Goal: Task Accomplishment & Management: Complete application form

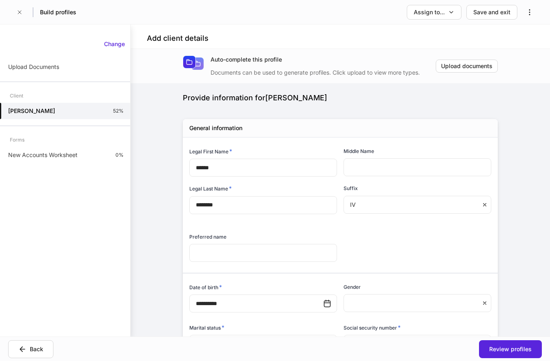
click at [153, 166] on div "**********" at bounding box center [339, 192] width 419 height 287
click at [115, 47] on div "Change" at bounding box center [114, 44] width 21 height 8
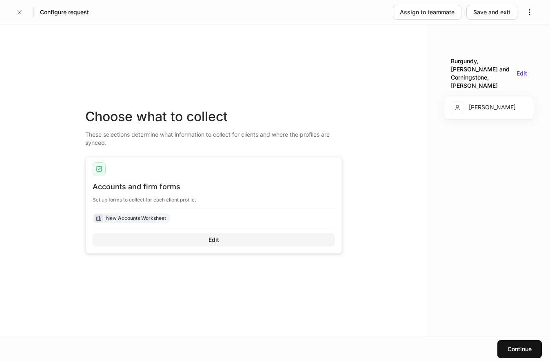
click at [220, 240] on button "Edit" at bounding box center [214, 239] width 242 height 13
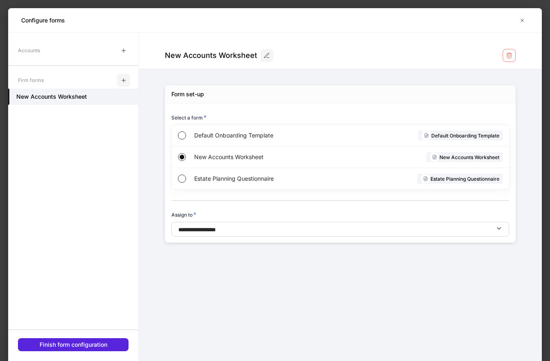
click at [121, 84] on button "button" at bounding box center [123, 80] width 13 height 13
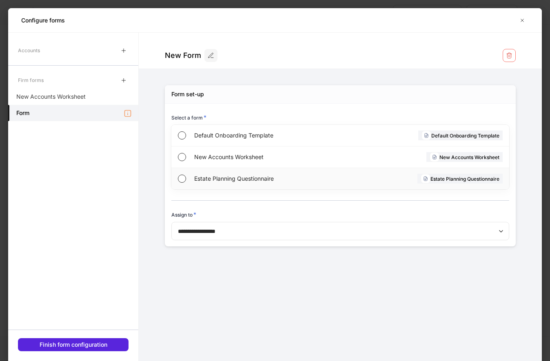
click at [183, 174] on div "Estate Planning Questionnaire Estate Planning Questionnaire" at bounding box center [340, 178] width 338 height 21
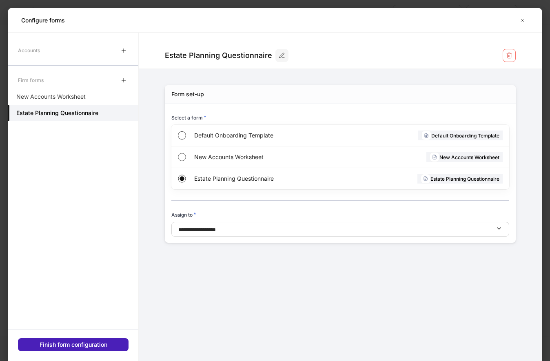
click at [93, 343] on div "Finish form configuration" at bounding box center [74, 344] width 68 height 8
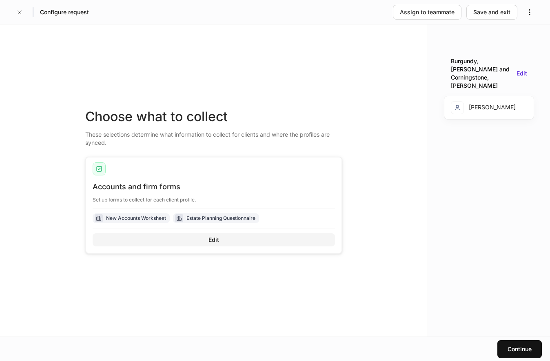
click at [213, 242] on div "Edit" at bounding box center [213, 240] width 11 height 8
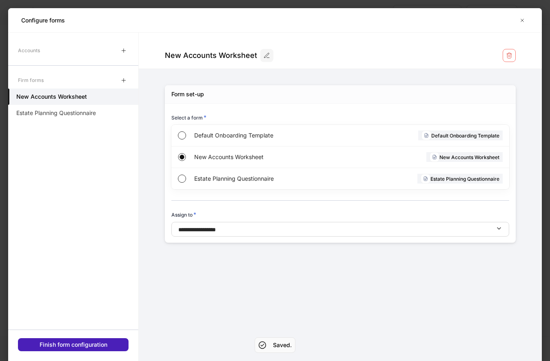
click at [57, 348] on div "Finish form configuration" at bounding box center [74, 344] width 68 height 8
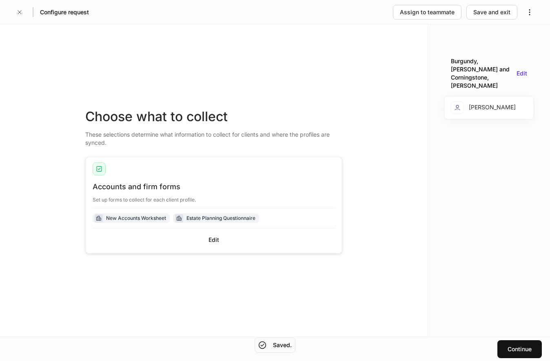
click at [519, 346] on div "Continue" at bounding box center [519, 349] width 24 height 8
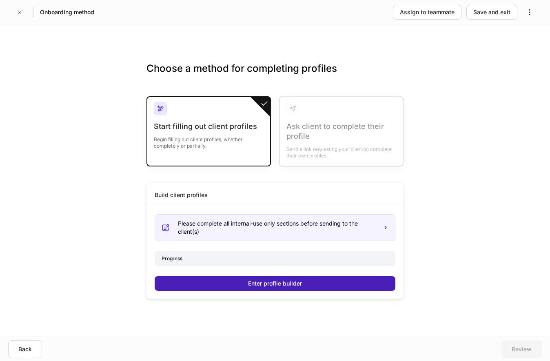
click at [283, 285] on div "Enter profile builder" at bounding box center [275, 283] width 54 height 8
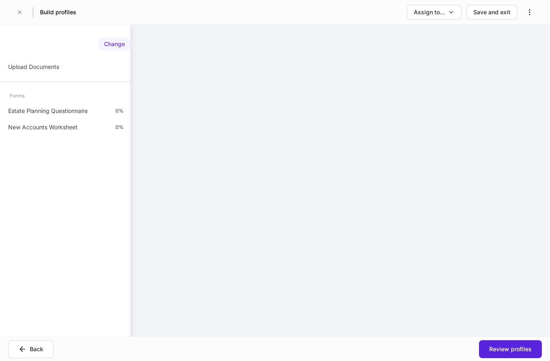
click at [120, 43] on div "Change" at bounding box center [114, 44] width 21 height 8
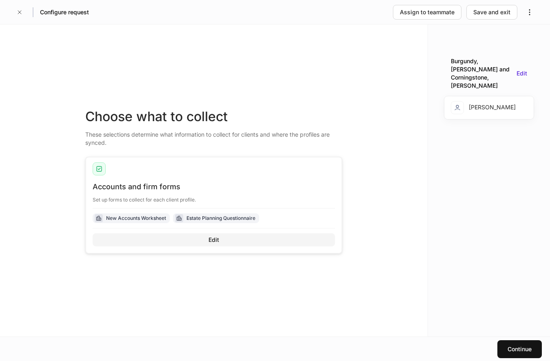
click at [215, 238] on div "Edit" at bounding box center [213, 240] width 11 height 8
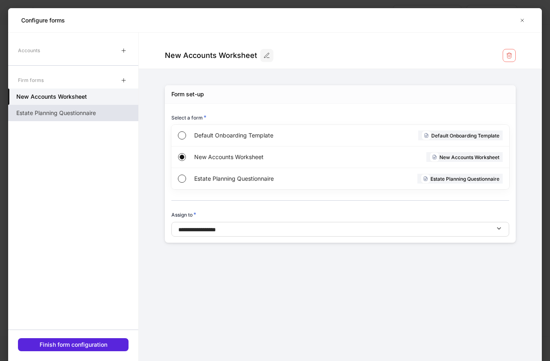
click at [100, 111] on div "Estate Planning Questionnaire" at bounding box center [73, 113] width 130 height 16
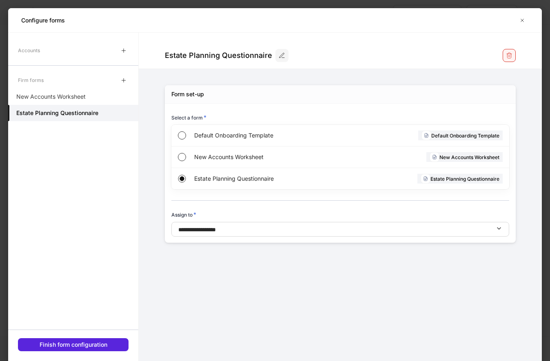
click at [512, 56] on icon "button" at bounding box center [509, 55] width 7 height 7
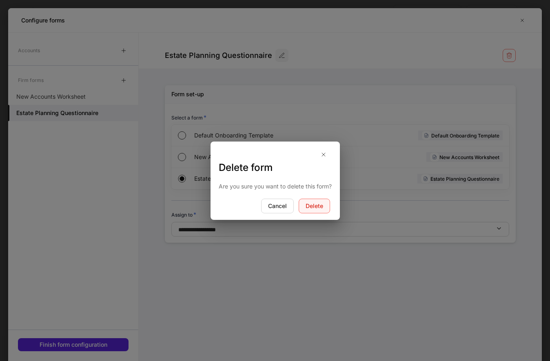
click at [320, 208] on div "Delete" at bounding box center [314, 206] width 18 height 8
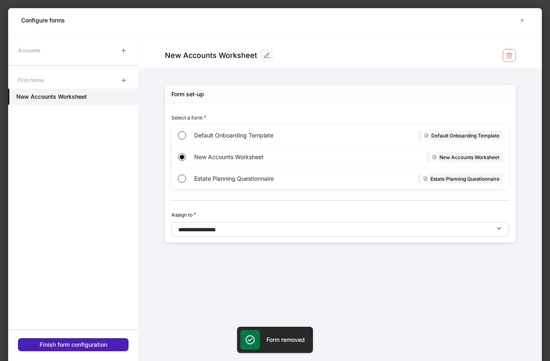
click at [93, 342] on div "Finish form configuration" at bounding box center [74, 344] width 68 height 8
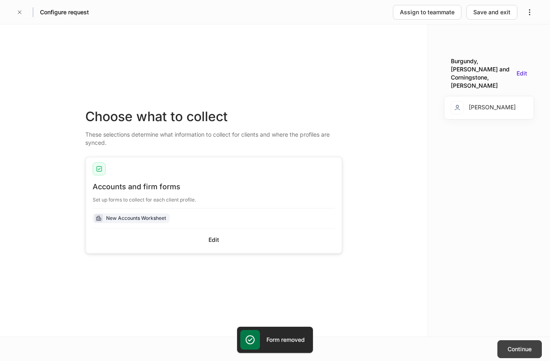
click at [515, 351] on div "Continue" at bounding box center [519, 349] width 24 height 8
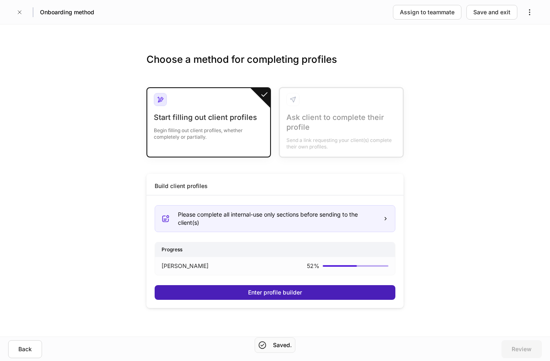
click at [315, 292] on button "Enter profile builder" at bounding box center [275, 292] width 241 height 15
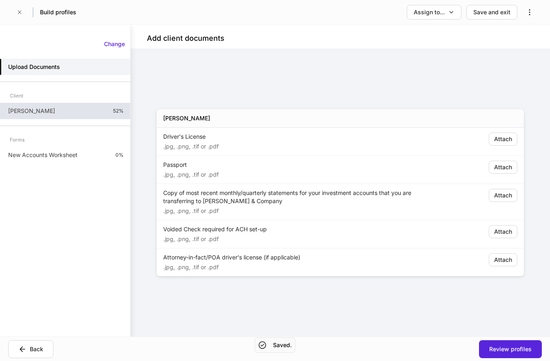
click at [39, 110] on p "[PERSON_NAME]" at bounding box center [31, 111] width 47 height 8
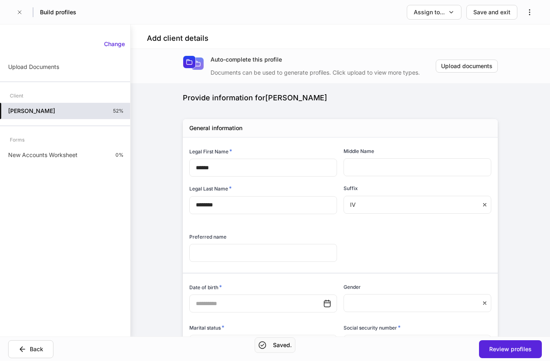
type input "**********"
click at [117, 46] on div "Change" at bounding box center [114, 44] width 21 height 8
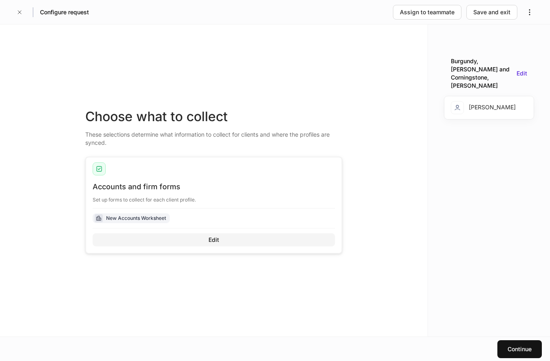
click at [219, 241] on button "Edit" at bounding box center [214, 239] width 242 height 13
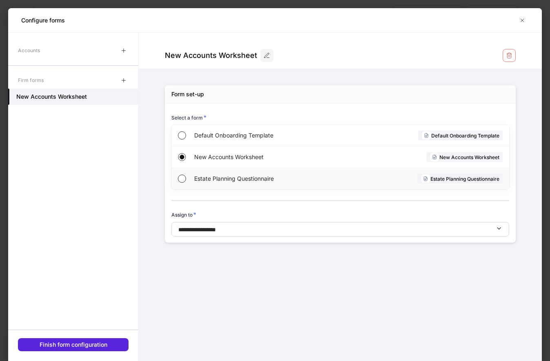
click at [179, 184] on div "Estate Planning Questionnaire Estate Planning Questionnaire" at bounding box center [340, 178] width 338 height 21
click at [91, 347] on div "Finish form configuration" at bounding box center [74, 344] width 68 height 8
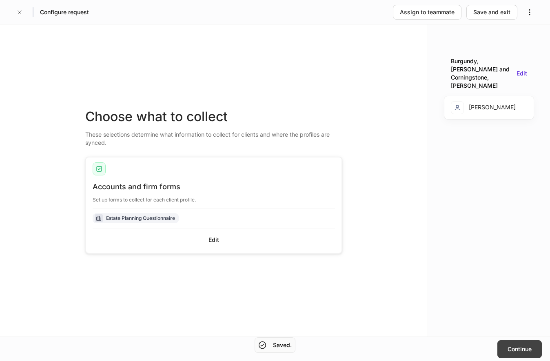
click at [526, 352] on div "Continue" at bounding box center [519, 349] width 24 height 8
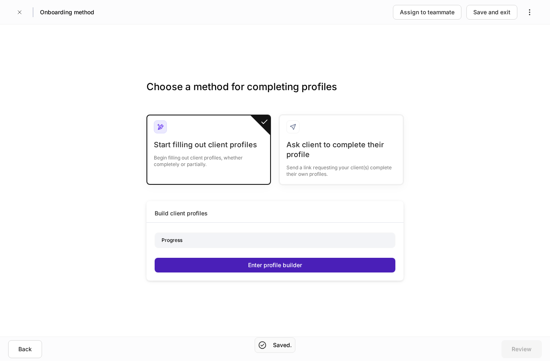
click at [232, 265] on button "Enter profile builder" at bounding box center [275, 265] width 241 height 15
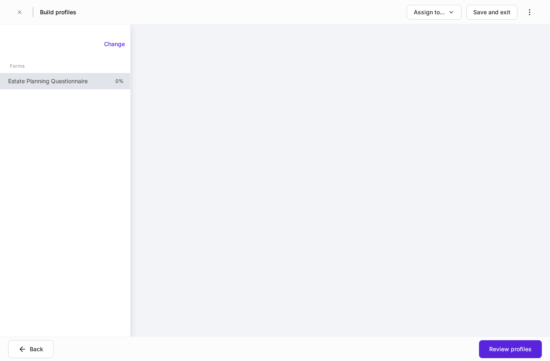
click at [80, 82] on p "Estate Planning Questionnaire" at bounding box center [48, 81] width 80 height 8
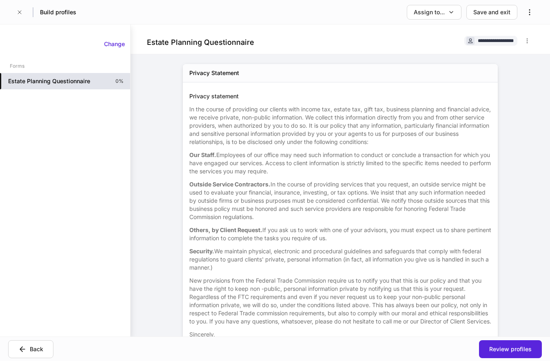
click at [44, 347] on button "Back" at bounding box center [30, 349] width 45 height 18
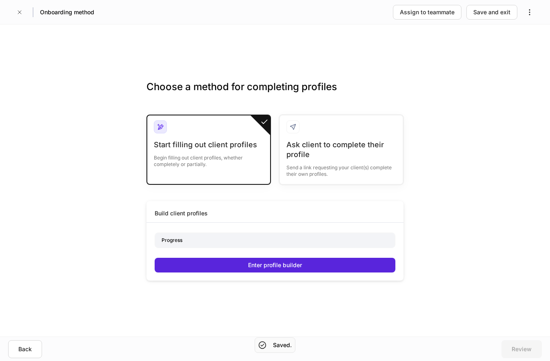
click at [355, 273] on div "Build client profiles Progress Enter profile builder" at bounding box center [274, 240] width 257 height 79
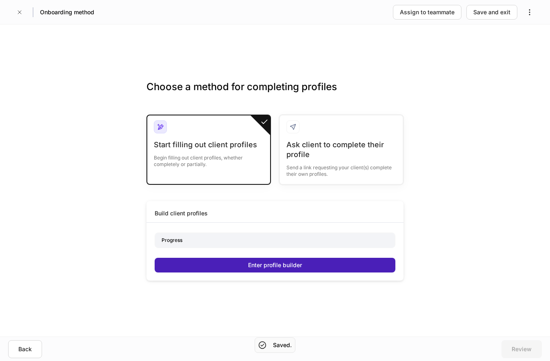
click at [356, 269] on button "Enter profile builder" at bounding box center [275, 265] width 241 height 15
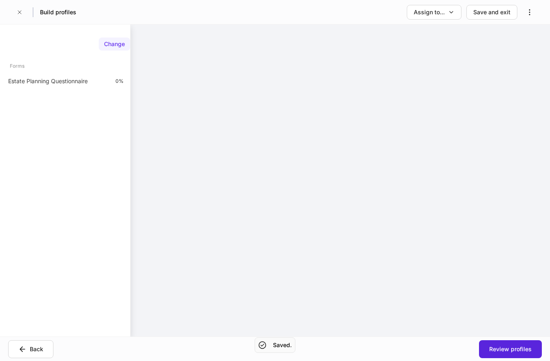
click at [111, 38] on button "Change" at bounding box center [114, 44] width 31 height 13
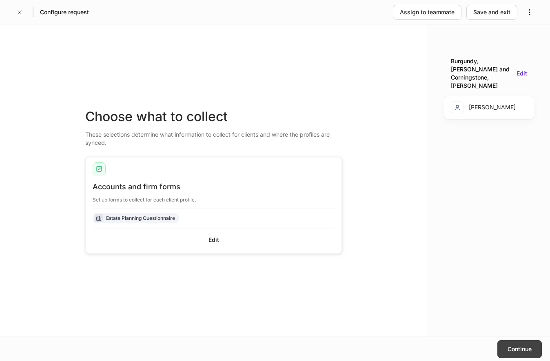
click at [529, 351] on div "Continue" at bounding box center [519, 349] width 24 height 8
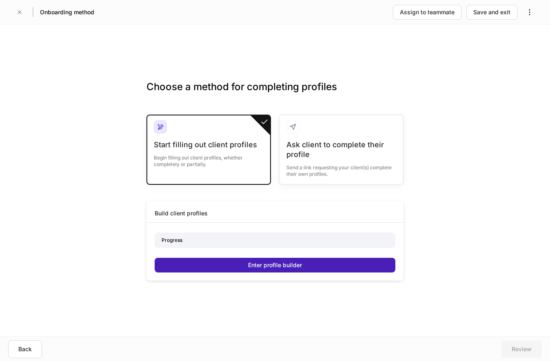
click at [262, 264] on div "Enter profile builder" at bounding box center [275, 265] width 54 height 8
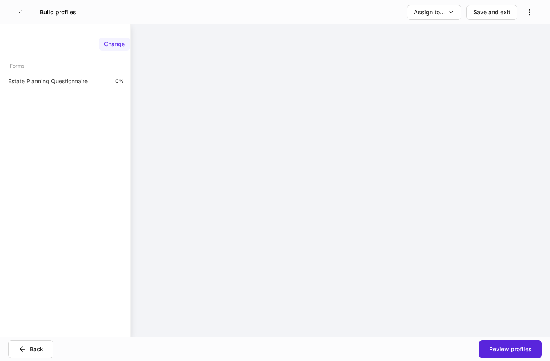
click at [121, 43] on div "Change" at bounding box center [114, 44] width 21 height 8
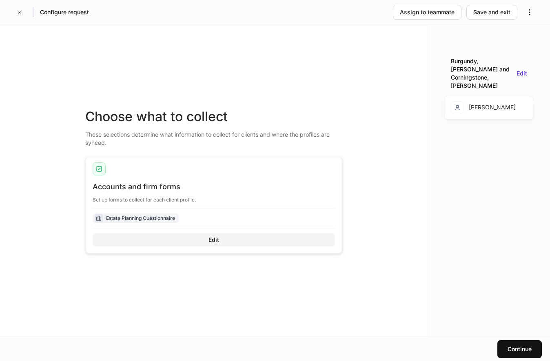
click at [210, 238] on div "Edit" at bounding box center [213, 240] width 11 height 8
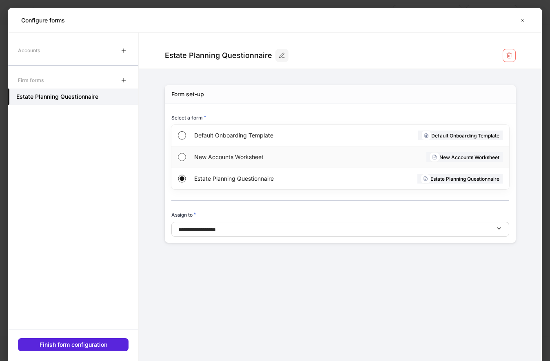
click at [184, 152] on div "New Accounts Worksheet New Accounts Worksheet" at bounding box center [340, 157] width 338 height 22
click at [86, 344] on div "Finish form configuration" at bounding box center [74, 344] width 68 height 8
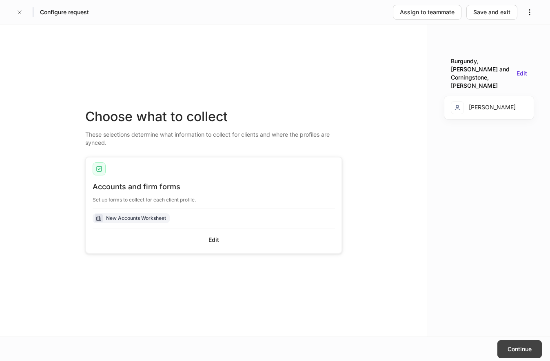
click at [532, 347] on button "Continue" at bounding box center [519, 349] width 44 height 18
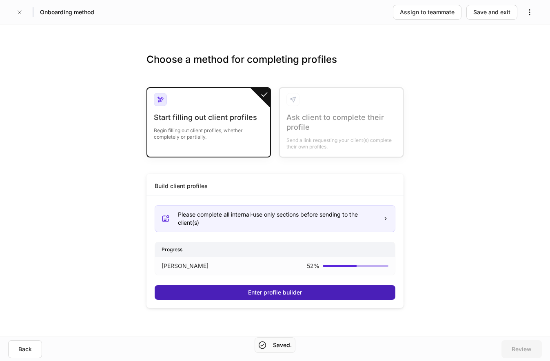
click at [259, 298] on button "Enter profile builder" at bounding box center [275, 292] width 241 height 15
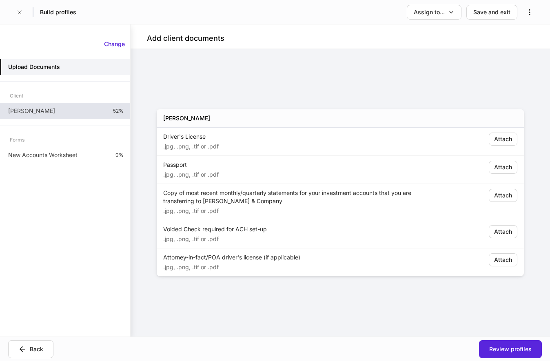
click at [66, 113] on div "[PERSON_NAME] IV 52%" at bounding box center [65, 111] width 130 height 16
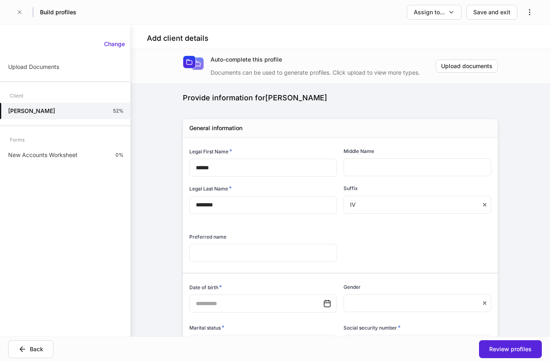
type input "**********"
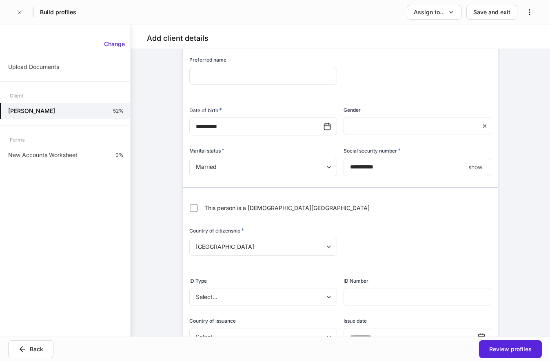
scroll to position [208, 0]
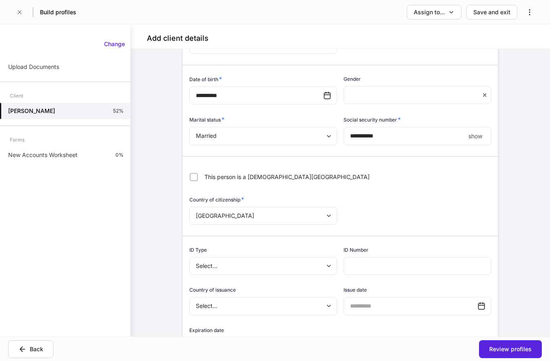
click at [284, 220] on body "**********" at bounding box center [275, 180] width 550 height 361
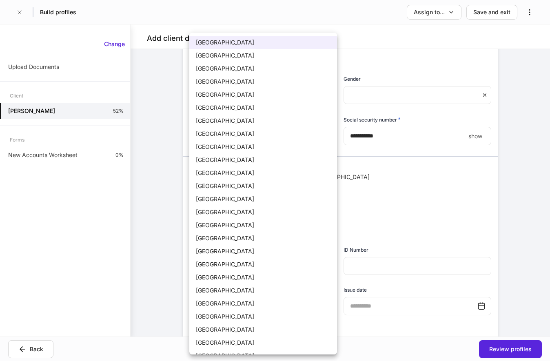
click at [144, 182] on div at bounding box center [275, 180] width 550 height 361
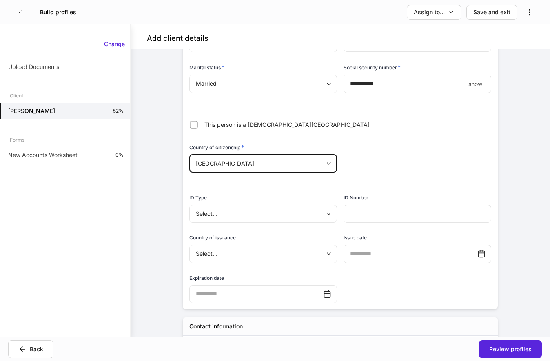
scroll to position [333, 0]
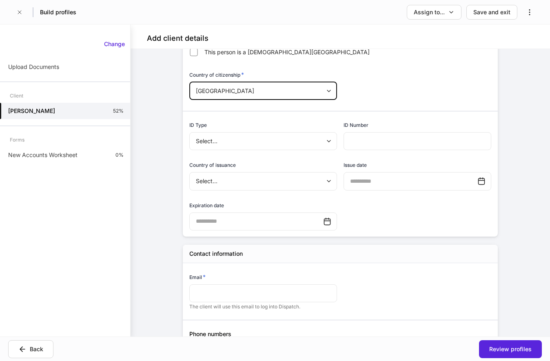
click at [293, 137] on body "**********" at bounding box center [275, 180] width 550 height 361
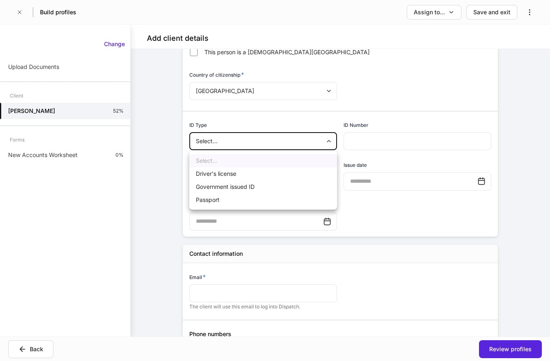
click at [144, 173] on div at bounding box center [275, 180] width 550 height 361
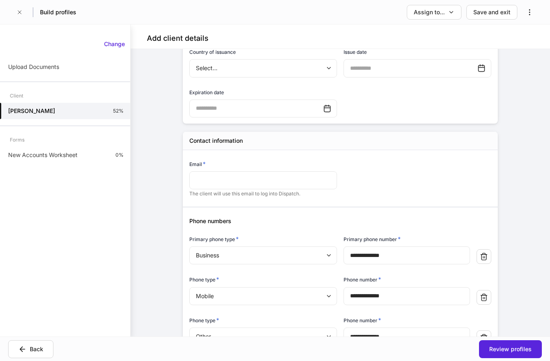
scroll to position [457, 0]
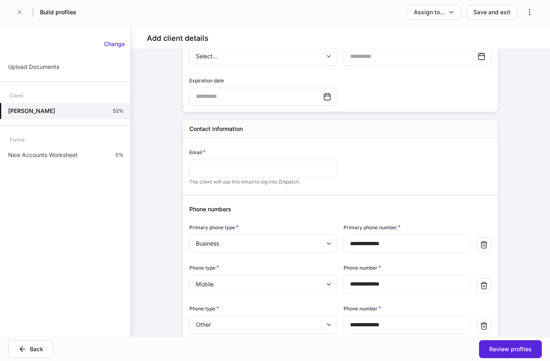
click at [251, 168] on input "text" at bounding box center [263, 168] width 148 height 18
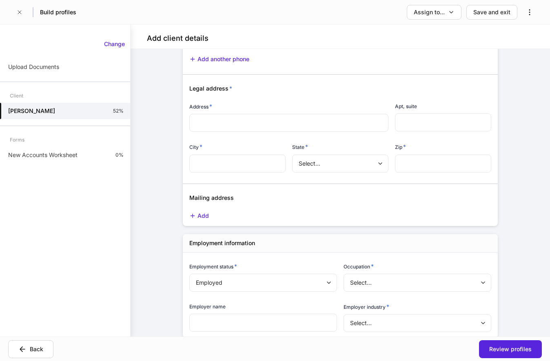
scroll to position [749, 0]
click at [199, 214] on div "Add" at bounding box center [199, 214] width 20 height 9
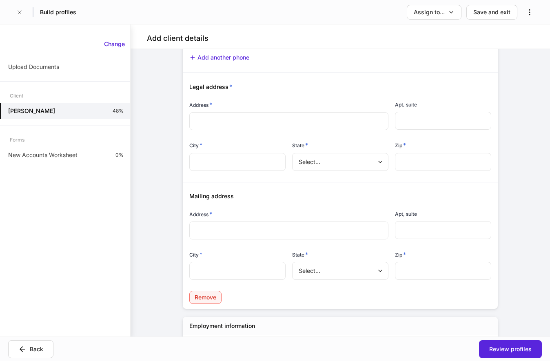
click at [203, 297] on div "Remove" at bounding box center [205, 297] width 22 height 8
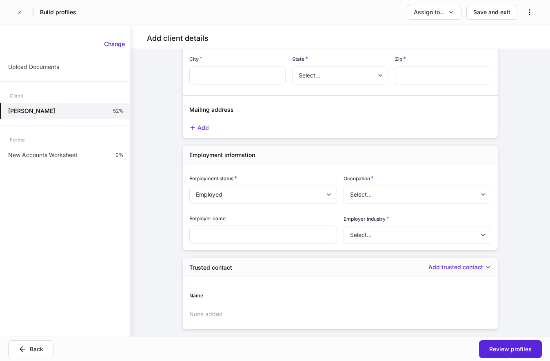
scroll to position [873, 0]
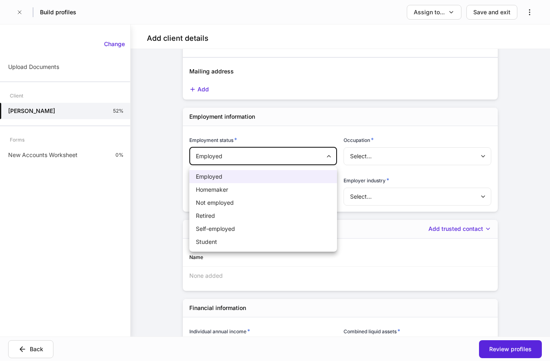
click at [300, 157] on body "**********" at bounding box center [275, 180] width 550 height 361
click at [241, 188] on li "Homemaker" at bounding box center [263, 189] width 148 height 13
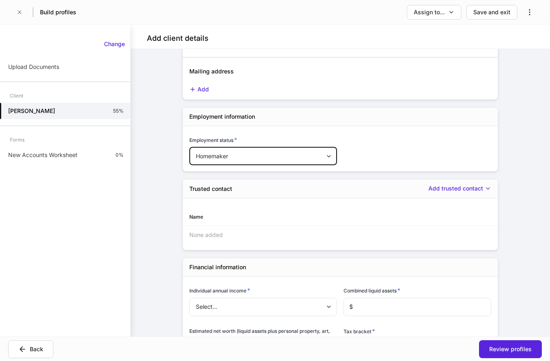
click at [327, 160] on body "**********" at bounding box center [275, 180] width 550 height 361
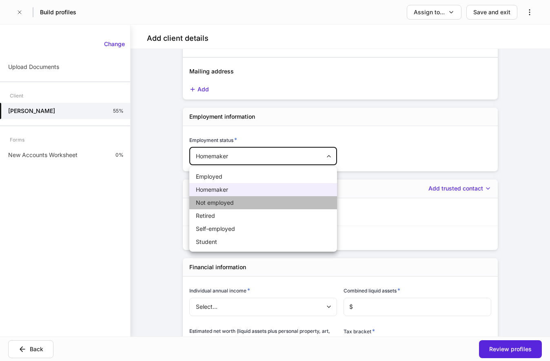
click at [239, 203] on li "Not employed" at bounding box center [263, 202] width 148 height 13
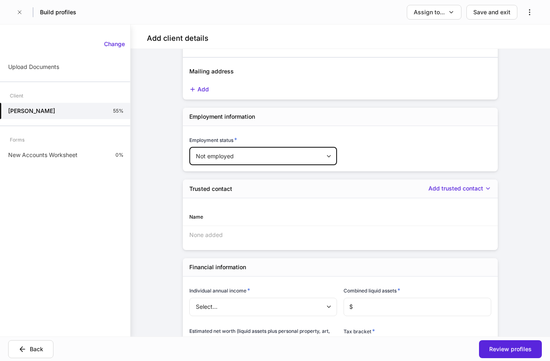
click at [316, 159] on body "**********" at bounding box center [275, 180] width 550 height 361
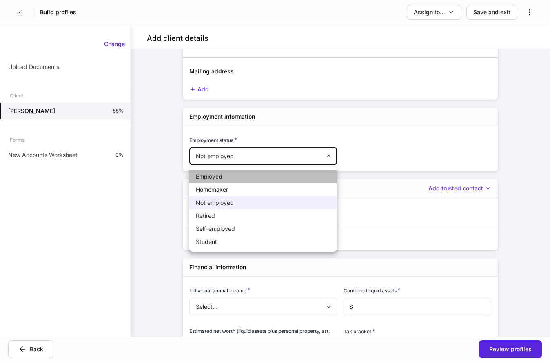
click at [236, 178] on li "Employed" at bounding box center [263, 176] width 148 height 13
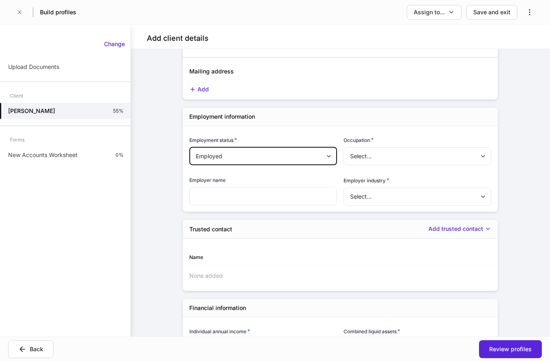
type input "*"
click at [420, 161] on body "**********" at bounding box center [275, 180] width 550 height 361
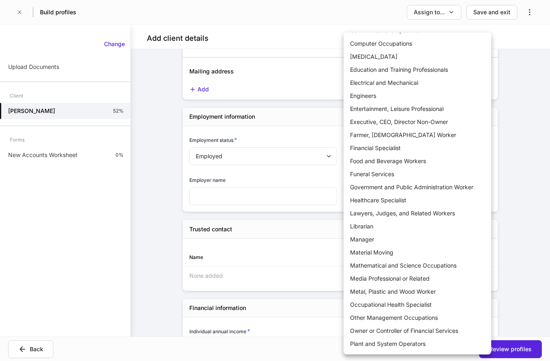
scroll to position [0, 0]
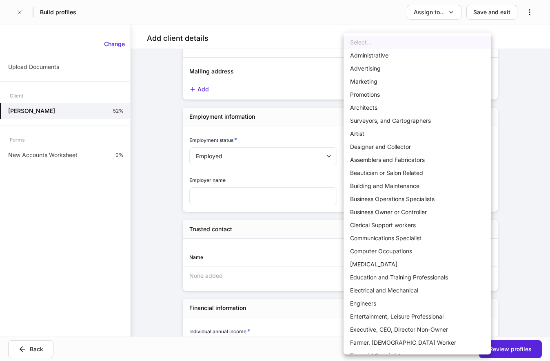
click at [257, 195] on div at bounding box center [275, 180] width 550 height 361
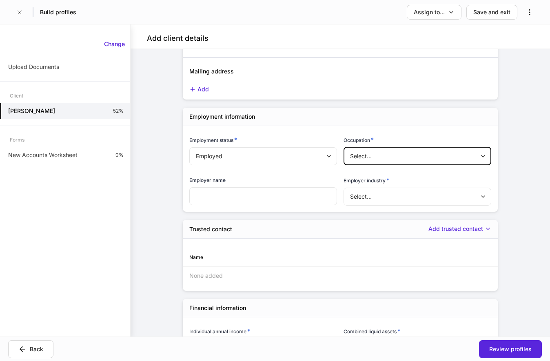
click at [261, 201] on input "text" at bounding box center [263, 196] width 148 height 18
click at [372, 200] on body "**********" at bounding box center [275, 180] width 550 height 361
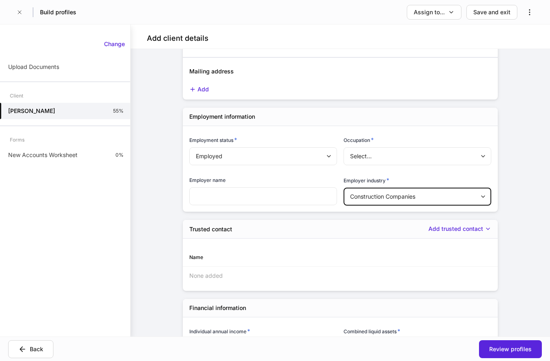
click at [394, 194] on body "**********" at bounding box center [275, 180] width 550 height 361
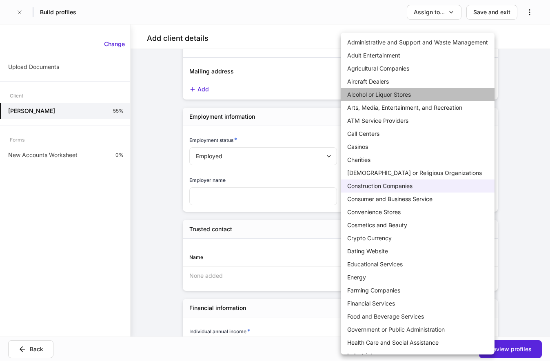
click at [377, 96] on li "Alcohol or Liquor Stores" at bounding box center [417, 94] width 154 height 13
type input "**********"
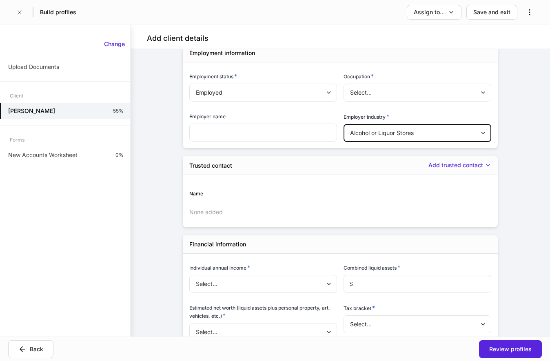
scroll to position [956, 0]
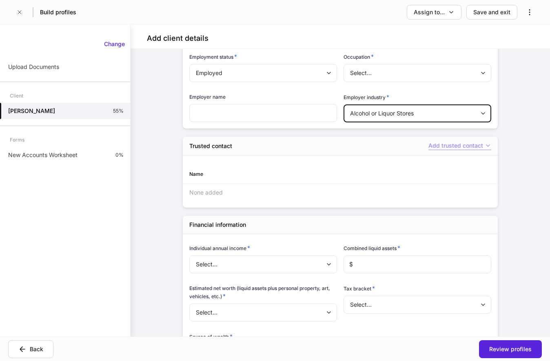
click at [446, 148] on div "Add trusted contact" at bounding box center [459, 145] width 63 height 9
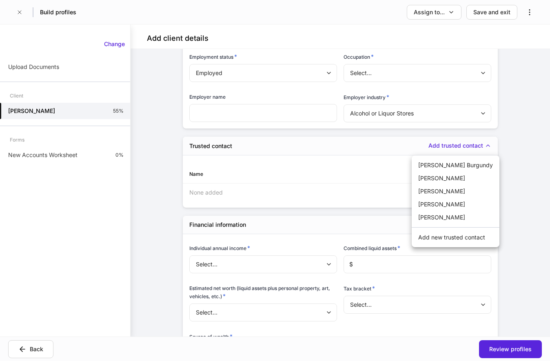
drag, startPoint x: 322, startPoint y: 184, endPoint x: 334, endPoint y: 183, distance: 11.1
click at [327, 172] on div at bounding box center [275, 180] width 550 height 361
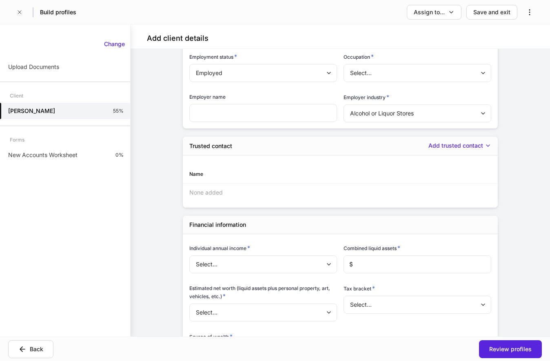
click at [460, 152] on div "Trusted contact Add trusted contact" at bounding box center [340, 146] width 315 height 19
click at [463, 150] on div "Add trusted contact" at bounding box center [459, 145] width 63 height 9
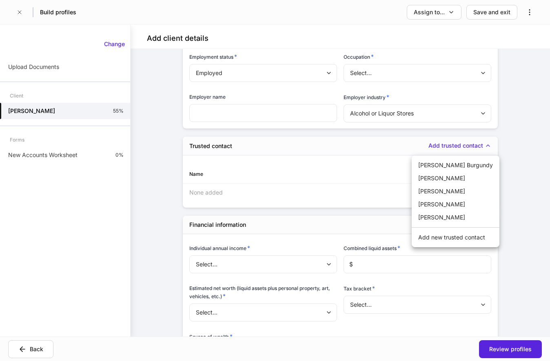
drag, startPoint x: 444, startPoint y: 234, endPoint x: 375, endPoint y: 209, distance: 73.9
click at [444, 235] on li "Add new trusted contact" at bounding box center [455, 237] width 88 height 13
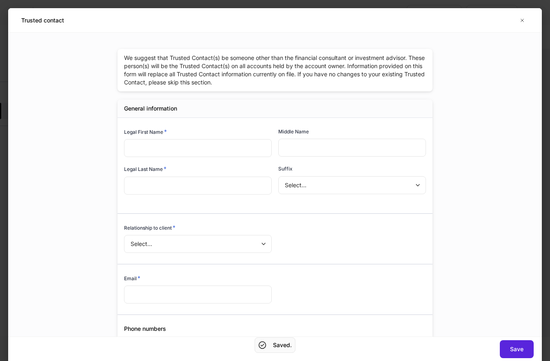
click at [259, 248] on body "**********" at bounding box center [275, 180] width 550 height 361
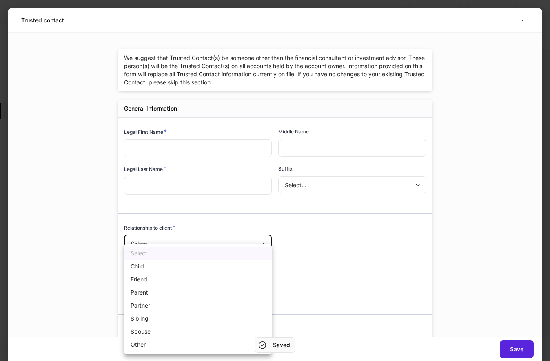
click at [82, 261] on div at bounding box center [275, 180] width 550 height 361
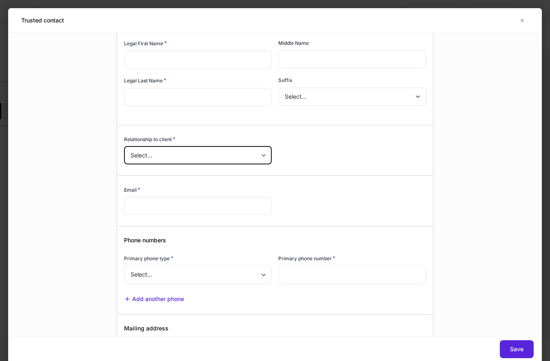
scroll to position [83, 0]
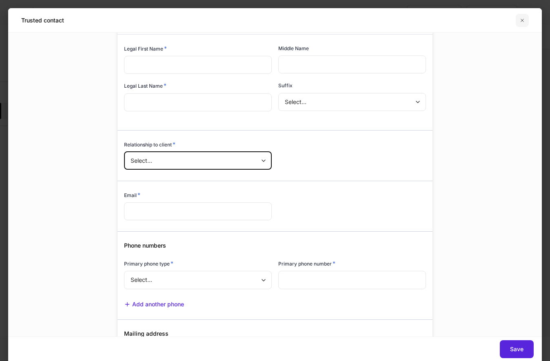
click at [524, 20] on icon "button" at bounding box center [522, 20] width 7 height 7
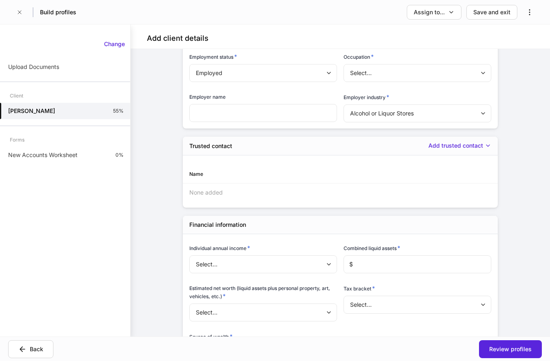
scroll to position [915, 0]
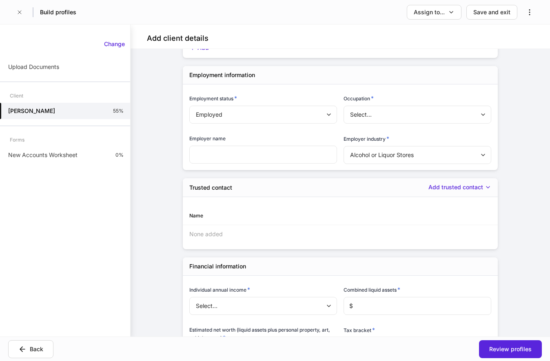
click at [381, 157] on body "**********" at bounding box center [275, 180] width 550 height 361
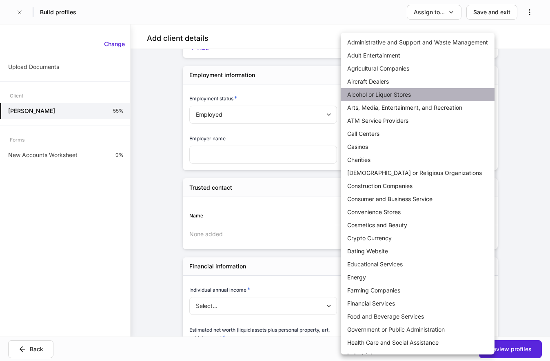
click at [404, 96] on li "Alcohol or Liquor Stores" at bounding box center [417, 94] width 154 height 13
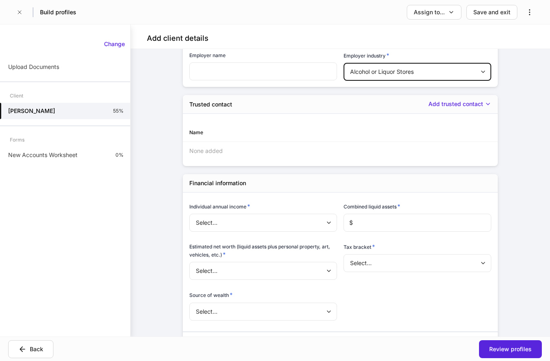
scroll to position [1040, 0]
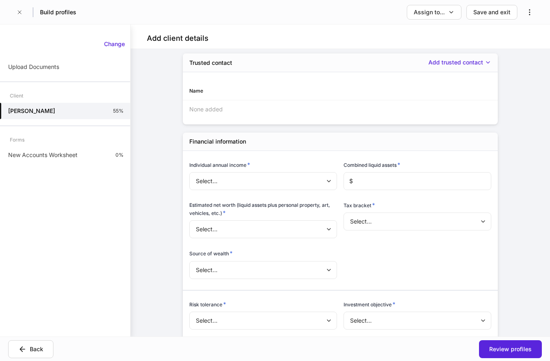
click at [280, 182] on body "**********" at bounding box center [275, 180] width 550 height 361
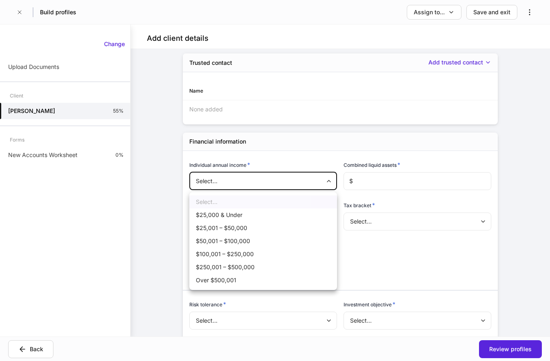
click at [273, 179] on div at bounding box center [275, 180] width 550 height 361
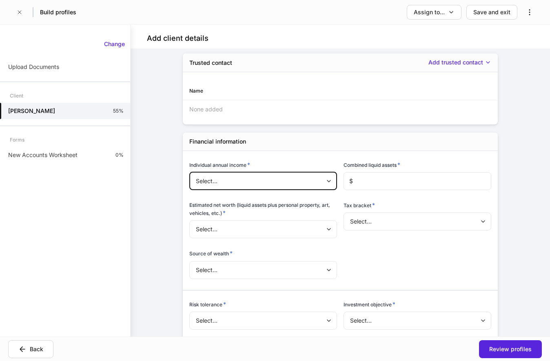
click at [396, 185] on input "text" at bounding box center [422, 181] width 138 height 18
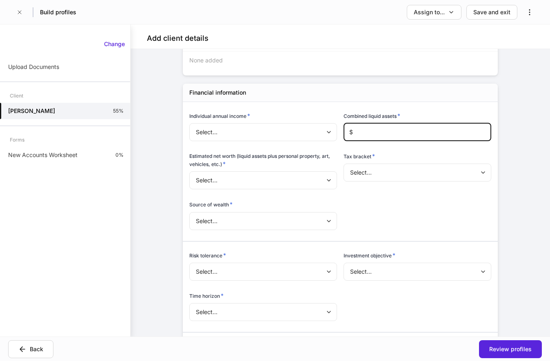
scroll to position [1123, 0]
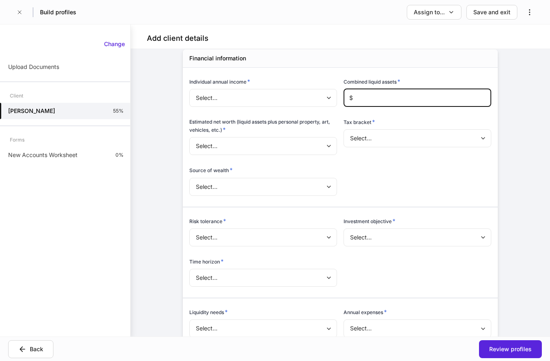
click at [276, 188] on body "**********" at bounding box center [275, 180] width 550 height 361
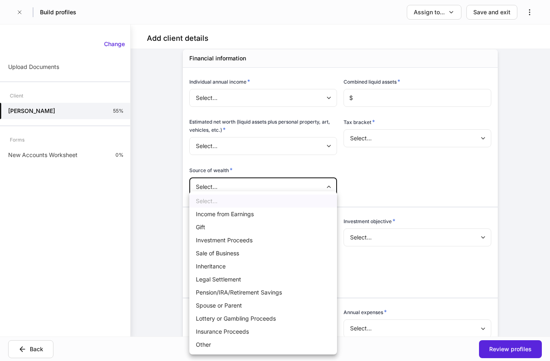
click at [156, 193] on div at bounding box center [275, 180] width 550 height 361
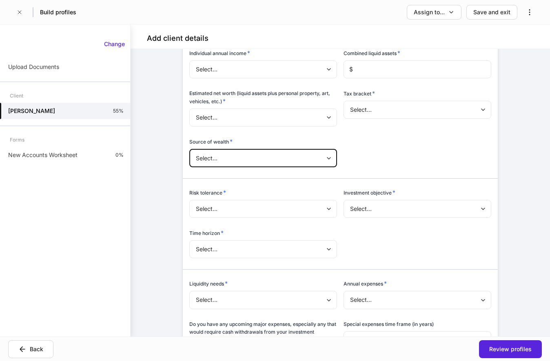
scroll to position [1164, 0]
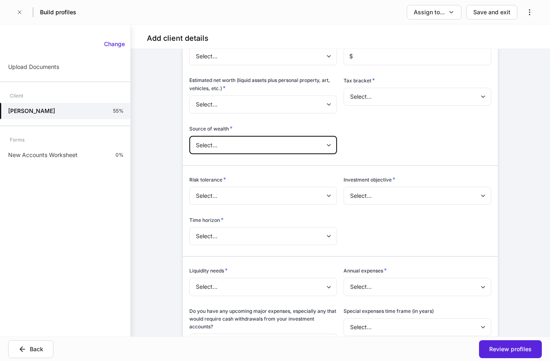
click at [297, 195] on body "**********" at bounding box center [275, 180] width 550 height 361
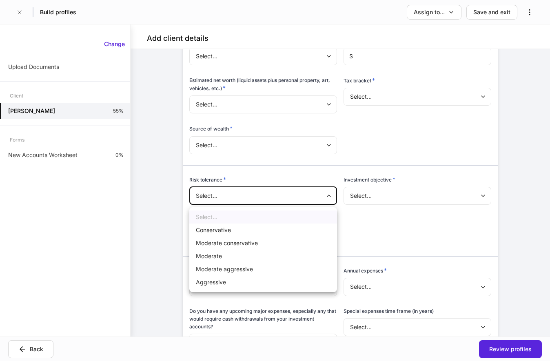
click at [154, 212] on div at bounding box center [275, 180] width 550 height 361
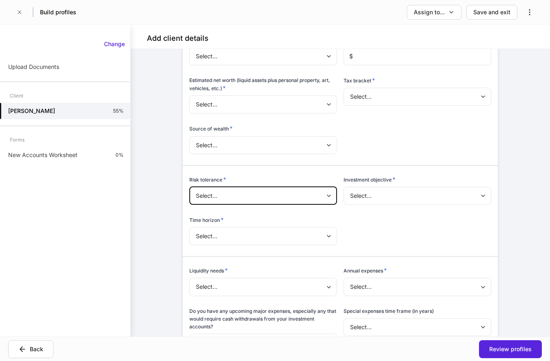
click at [404, 195] on body "**********" at bounding box center [275, 180] width 550 height 361
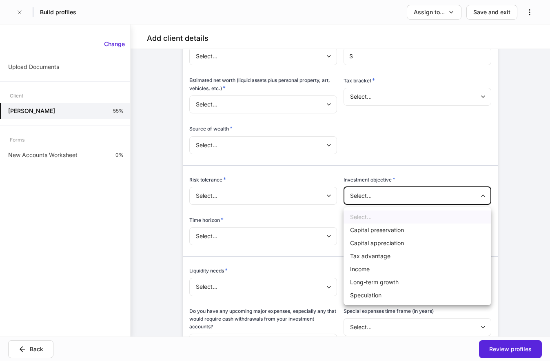
click at [259, 238] on div at bounding box center [275, 180] width 550 height 361
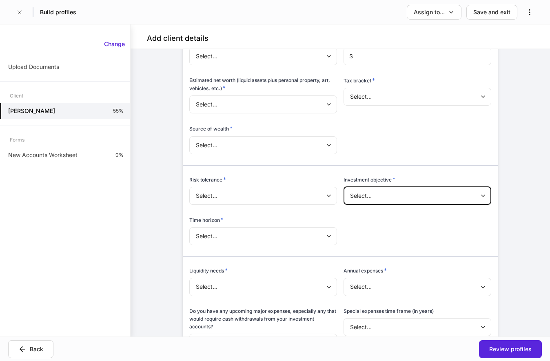
click at [265, 237] on body "**********" at bounding box center [275, 180] width 550 height 361
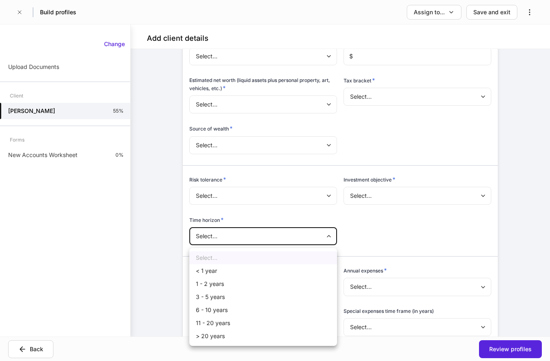
click at [164, 245] on div at bounding box center [275, 180] width 550 height 361
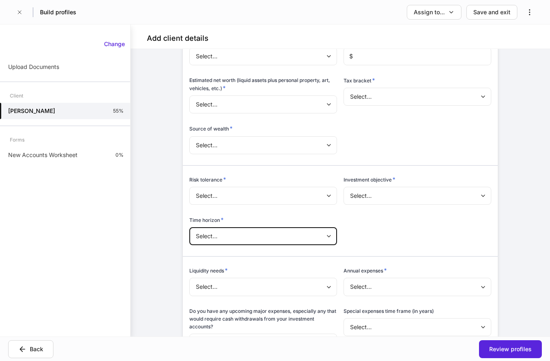
scroll to position [1248, 0]
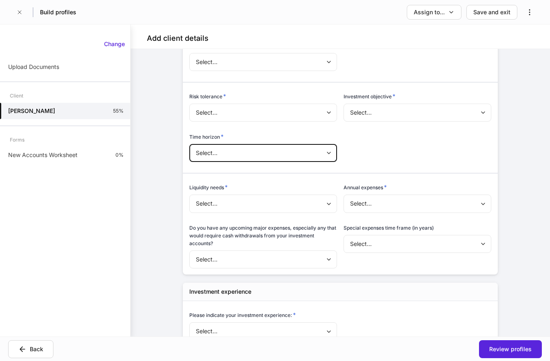
click at [265, 207] on body "**********" at bounding box center [275, 180] width 550 height 361
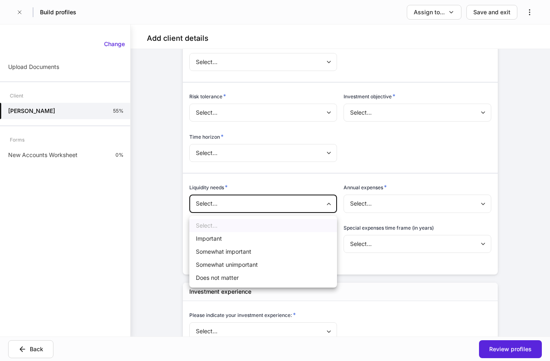
click at [406, 208] on div at bounding box center [275, 180] width 550 height 361
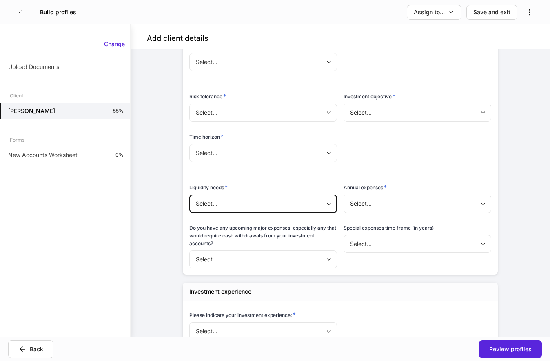
click at [407, 206] on body "**********" at bounding box center [275, 180] width 550 height 361
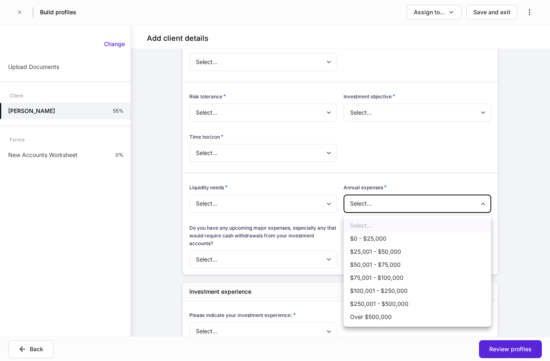
click at [262, 253] on div at bounding box center [275, 180] width 550 height 361
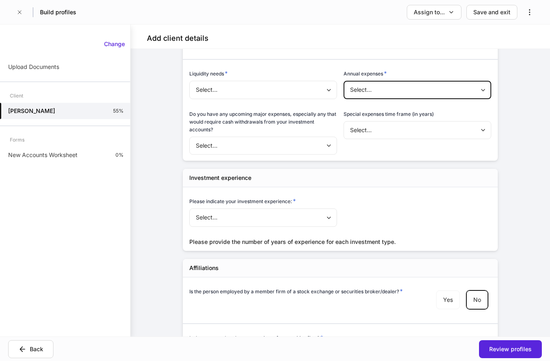
scroll to position [1372, 0]
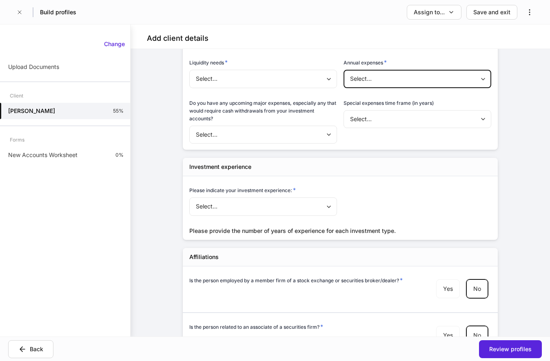
click at [270, 206] on body "**********" at bounding box center [275, 180] width 550 height 361
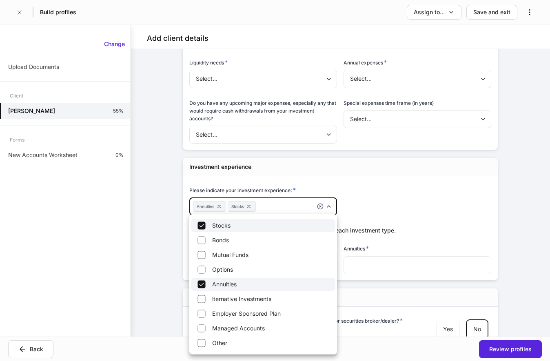
click at [160, 214] on div at bounding box center [275, 180] width 550 height 361
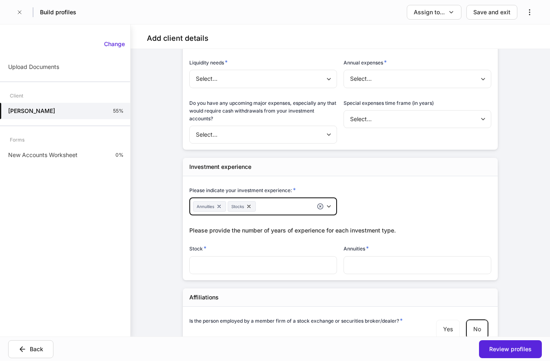
type input "*******"
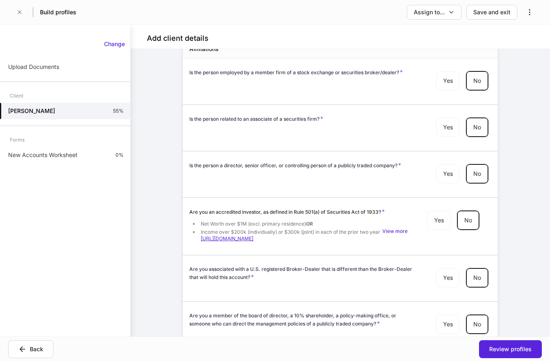
scroll to position [1622, 0]
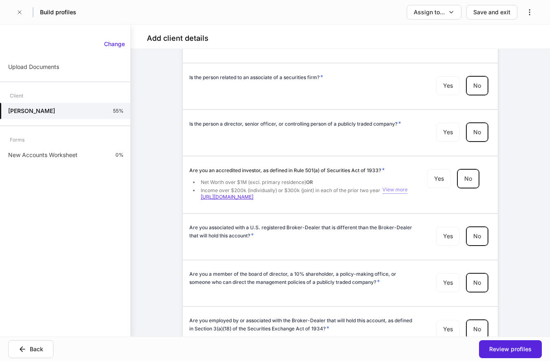
click at [393, 192] on div "View more" at bounding box center [394, 190] width 25 height 8
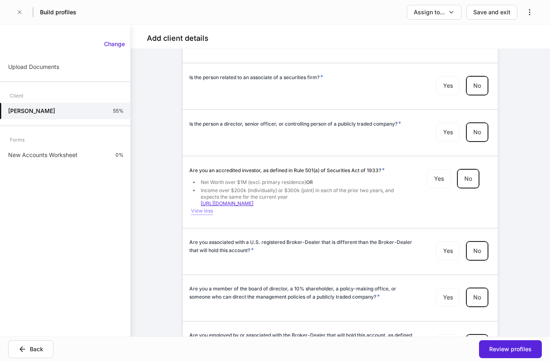
click at [204, 215] on div "View less" at bounding box center [202, 211] width 22 height 8
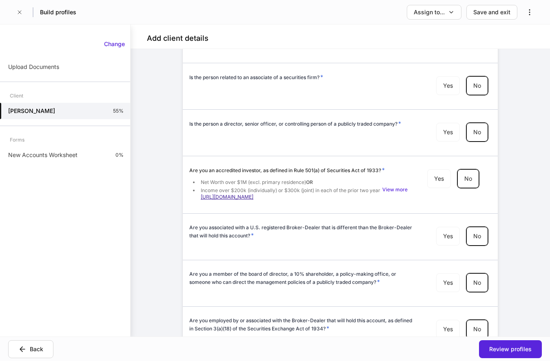
click at [253, 199] on link "[URL][DOMAIN_NAME]" at bounding box center [227, 197] width 53 height 6
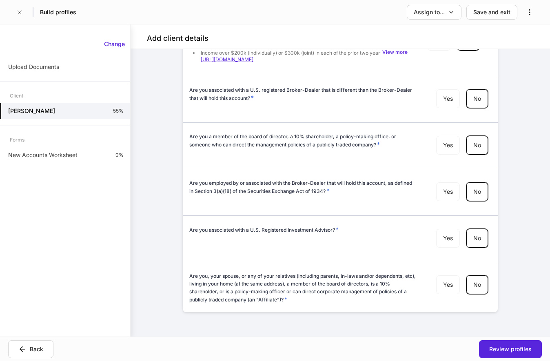
scroll to position [1765, 0]
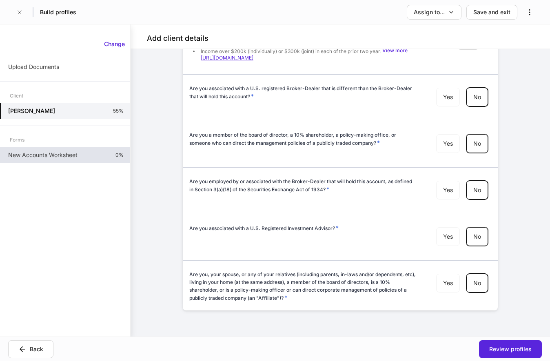
click at [66, 156] on p "New Accounts Worksheet" at bounding box center [42, 155] width 69 height 8
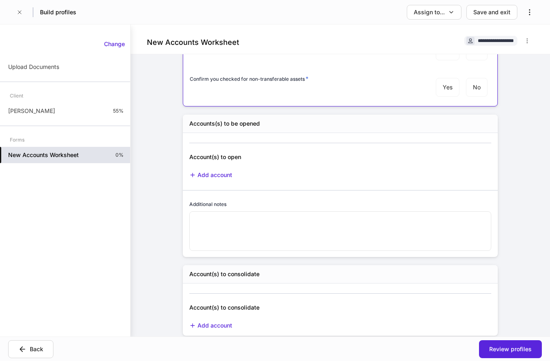
scroll to position [457, 0]
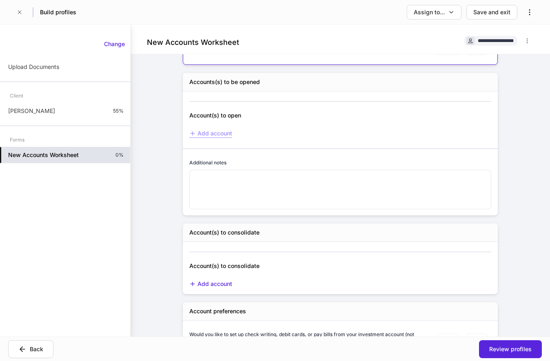
click at [217, 136] on div "Add account" at bounding box center [210, 133] width 43 height 9
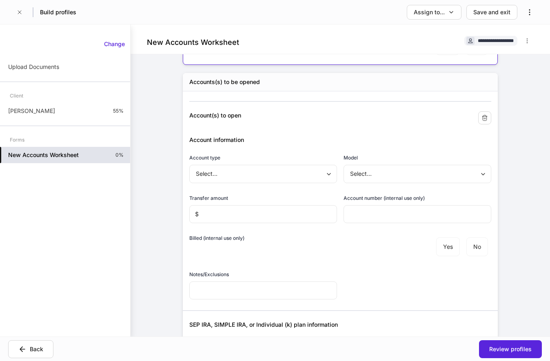
scroll to position [499, 0]
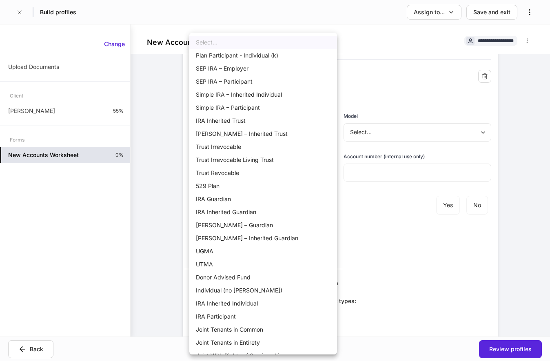
click at [319, 133] on body "**********" at bounding box center [275, 180] width 550 height 361
click at [172, 166] on div at bounding box center [275, 180] width 550 height 361
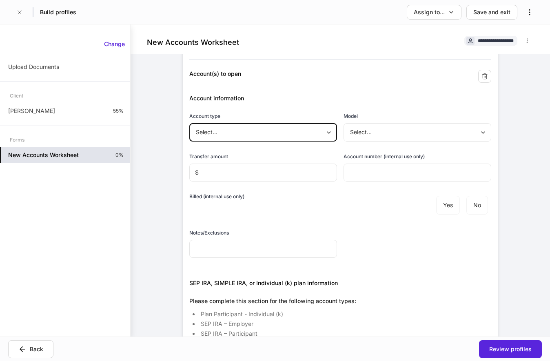
click at [256, 133] on body "**********" at bounding box center [275, 180] width 550 height 361
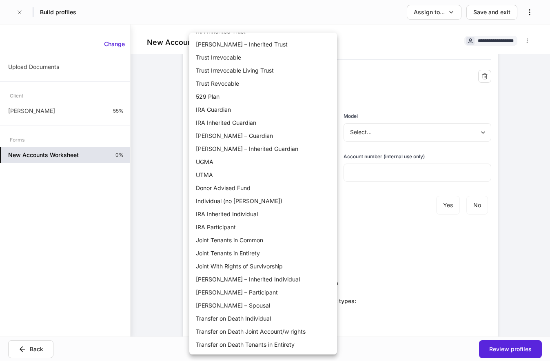
scroll to position [0, 0]
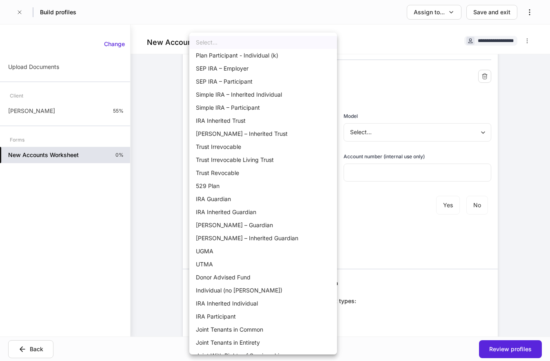
click at [218, 195] on li "IRA Guardian" at bounding box center [263, 198] width 148 height 13
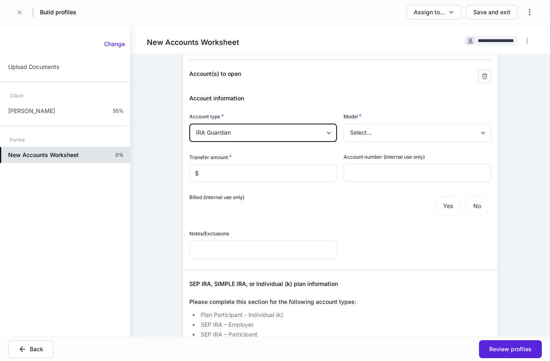
type input "**"
click at [389, 136] on body "**********" at bounding box center [275, 180] width 550 height 361
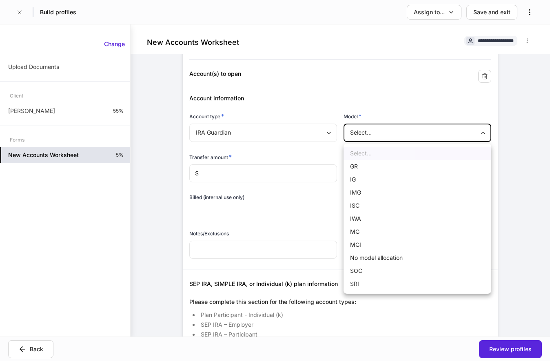
click at [306, 136] on div at bounding box center [275, 180] width 550 height 361
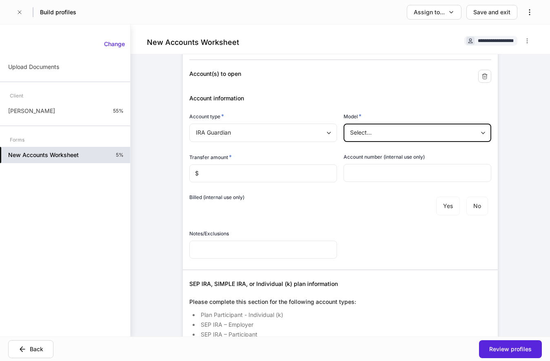
click at [326, 133] on body "**********" at bounding box center [275, 180] width 550 height 361
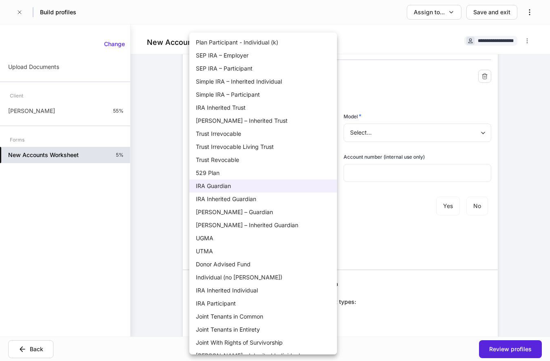
click at [394, 130] on div at bounding box center [275, 180] width 550 height 361
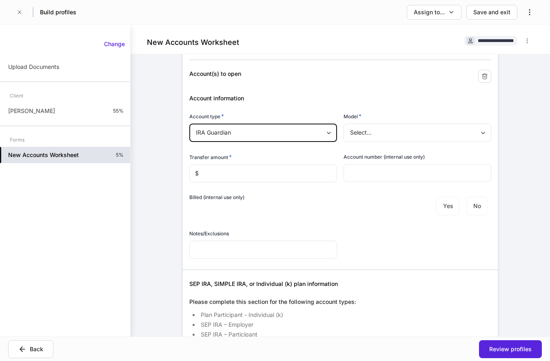
click at [401, 133] on body "**********" at bounding box center [275, 180] width 550 height 361
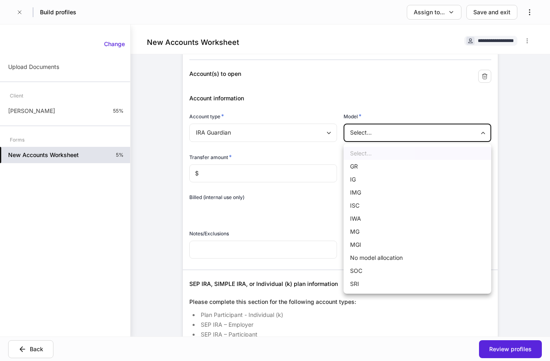
click at [365, 168] on li "GR" at bounding box center [417, 166] width 148 height 13
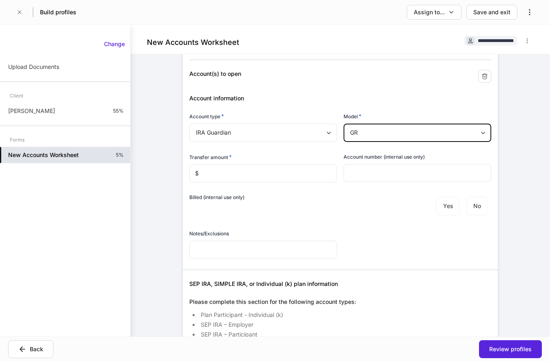
type input "**"
click at [242, 176] on input "text" at bounding box center [268, 173] width 138 height 18
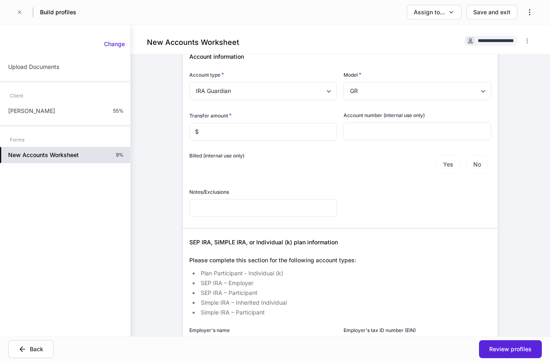
scroll to position [416, 0]
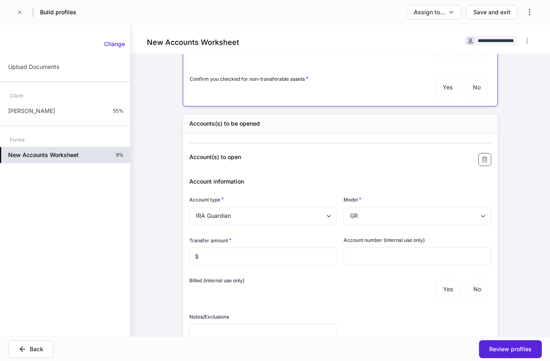
click at [484, 159] on icon "button" at bounding box center [484, 159] width 5 height 5
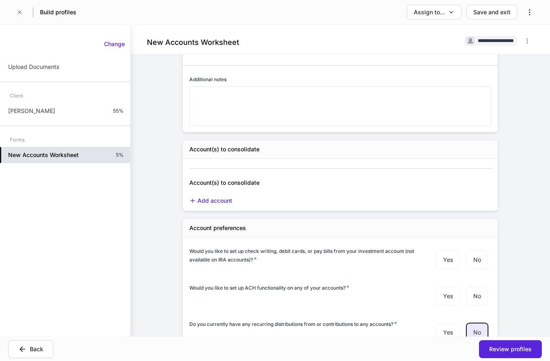
scroll to position [582, 0]
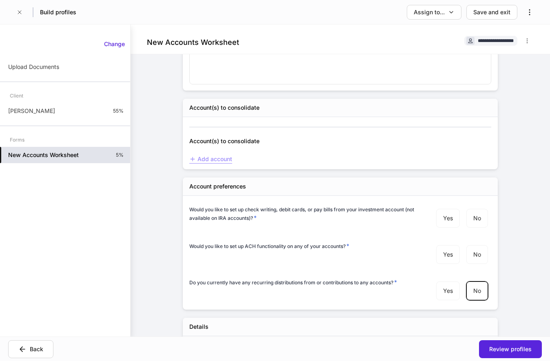
click at [212, 158] on div "Add account" at bounding box center [210, 159] width 43 height 9
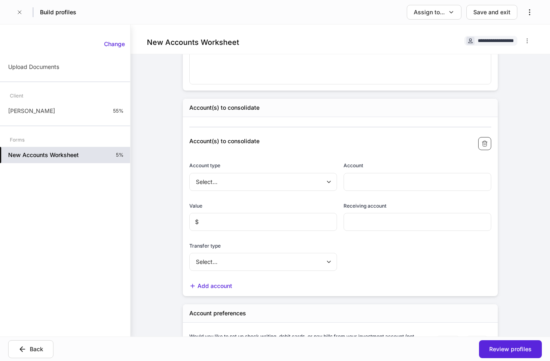
click at [488, 142] on button "button" at bounding box center [484, 143] width 13 height 13
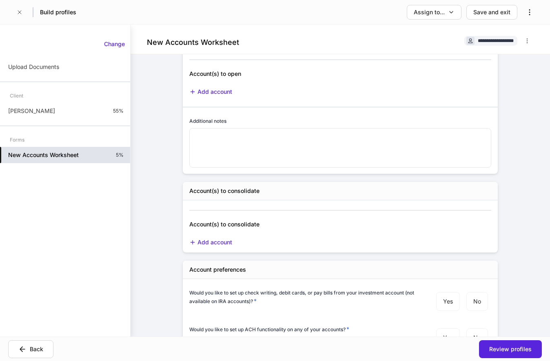
scroll to position [457, 0]
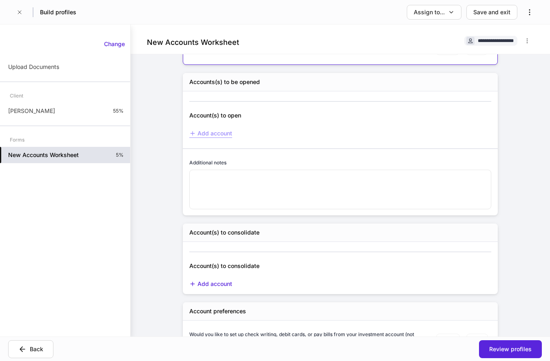
click at [219, 135] on div "Add account" at bounding box center [210, 133] width 43 height 9
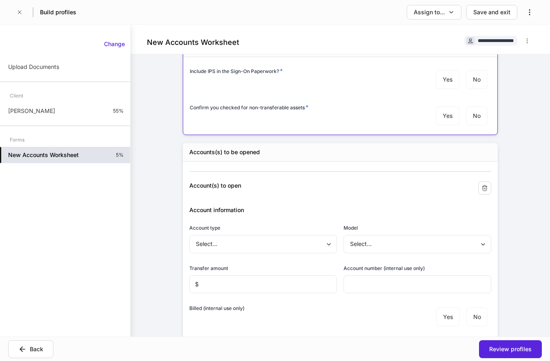
scroll to position [416, 0]
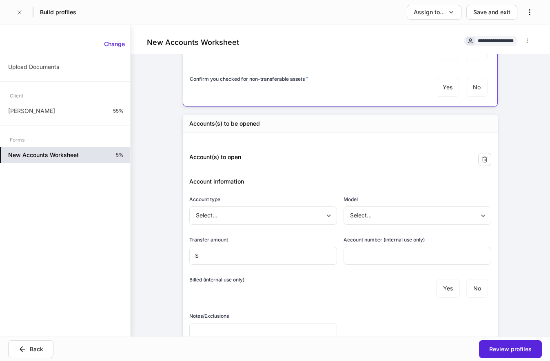
drag, startPoint x: 281, startPoint y: 193, endPoint x: 288, endPoint y: 193, distance: 6.9
click at [247, 210] on body "**********" at bounding box center [275, 180] width 550 height 361
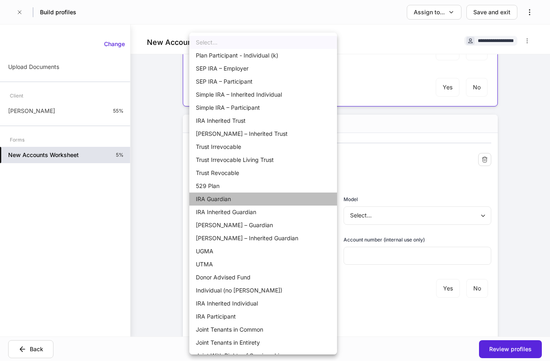
click at [234, 201] on li "IRA Guardian" at bounding box center [263, 198] width 148 height 13
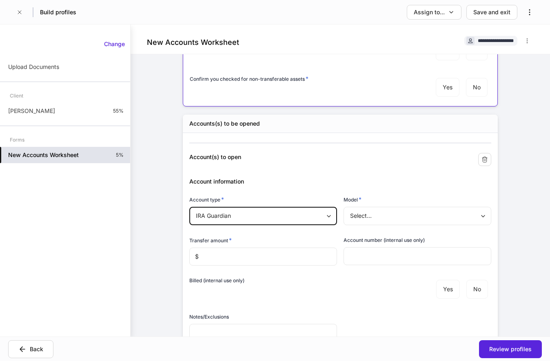
type input "**"
click at [378, 176] on div "Account information" at bounding box center [337, 177] width 308 height 18
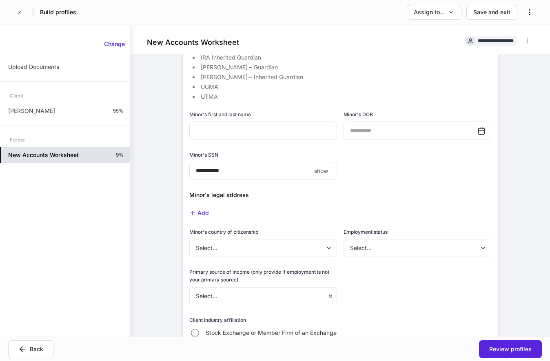
scroll to position [1497, 0]
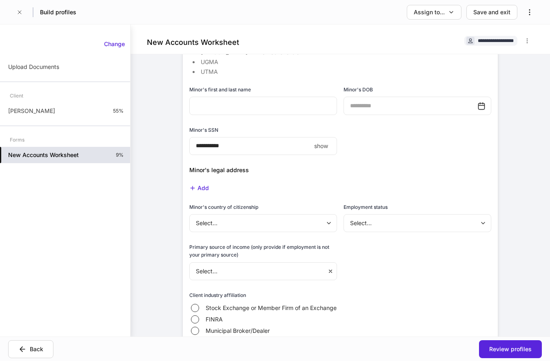
click at [203, 189] on div "Add" at bounding box center [337, 183] width 308 height 19
click at [203, 192] on div "Add" at bounding box center [199, 188] width 20 height 9
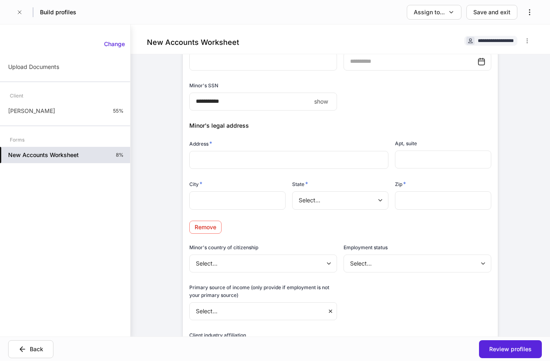
scroll to position [1580, 0]
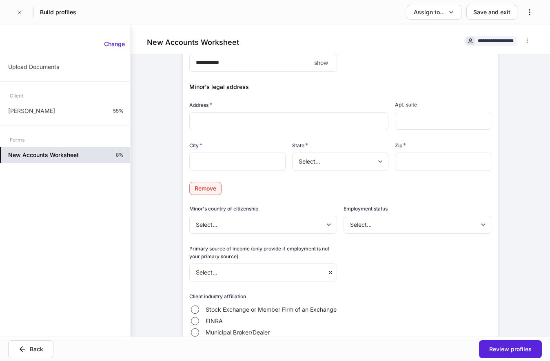
click at [215, 192] on div "Remove" at bounding box center [205, 188] width 22 height 8
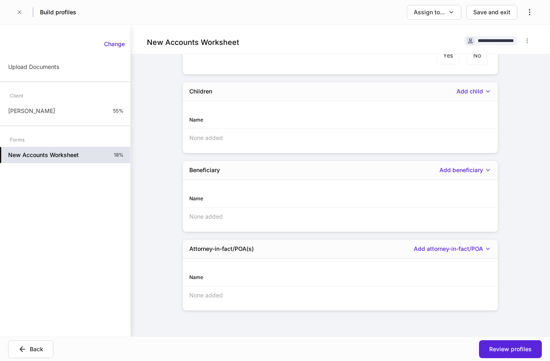
scroll to position [2486, 0]
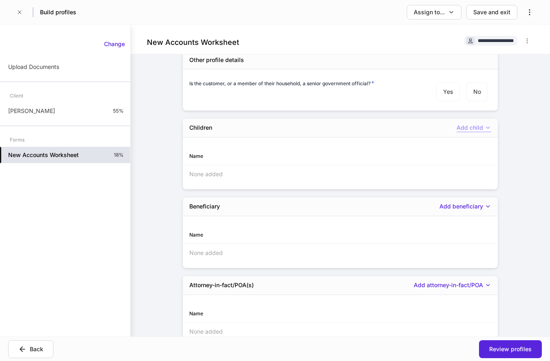
click at [473, 129] on div "Add child" at bounding box center [473, 128] width 35 height 9
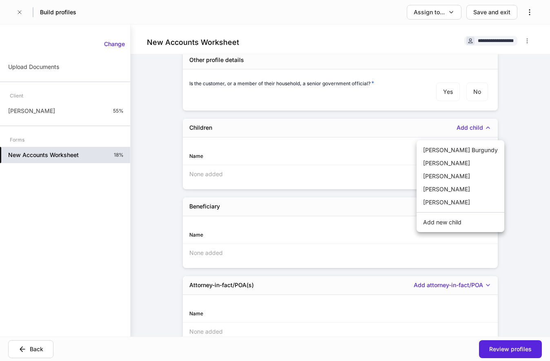
click at [453, 224] on li "Add new child" at bounding box center [460, 222] width 88 height 13
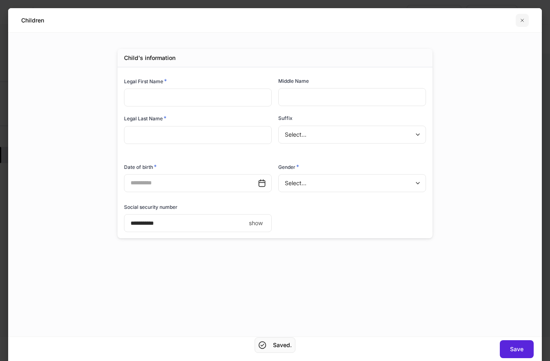
click at [526, 23] on button "button" at bounding box center [521, 20] width 13 height 13
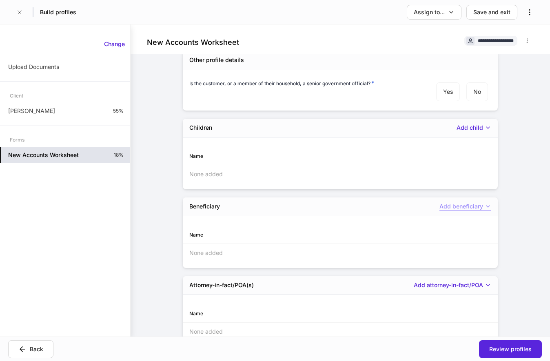
click at [464, 211] on div "Add beneficiary" at bounding box center [465, 206] width 52 height 9
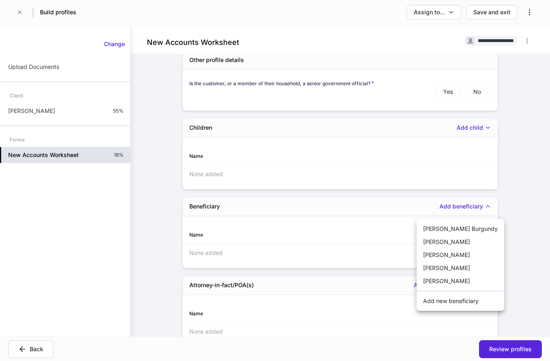
click at [448, 300] on li "Add new beneficiary" at bounding box center [460, 300] width 88 height 13
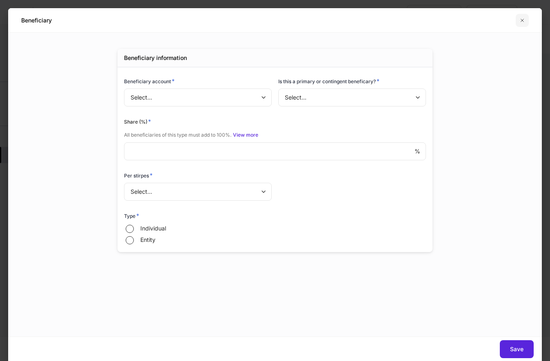
click at [524, 19] on icon "button" at bounding box center [522, 20] width 7 height 7
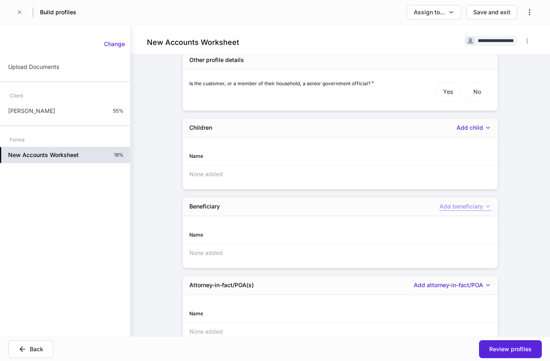
click at [459, 211] on div "Add beneficiary" at bounding box center [465, 206] width 52 height 9
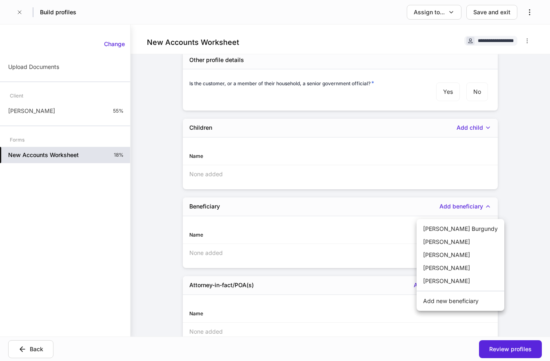
click at [312, 244] on div at bounding box center [275, 180] width 550 height 361
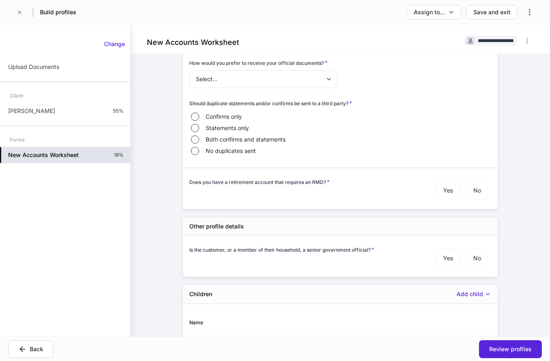
scroll to position [2528, 0]
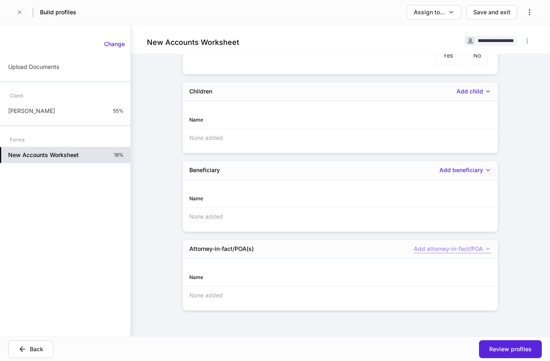
click at [440, 246] on div "Add attorney-in-fact/POA" at bounding box center [451, 249] width 77 height 9
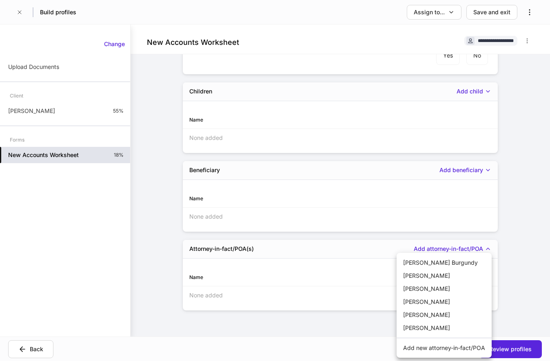
click at [427, 349] on li "Add new attorney-in-fact/POA" at bounding box center [443, 347] width 95 height 13
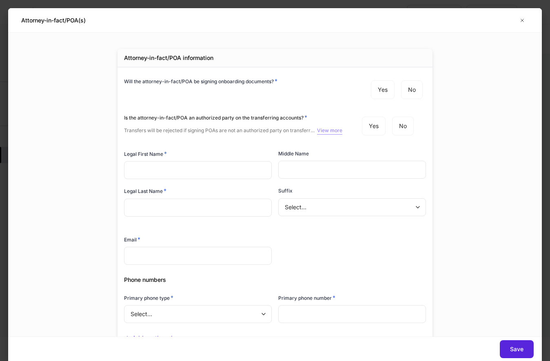
click at [334, 127] on div "View more" at bounding box center [329, 130] width 25 height 8
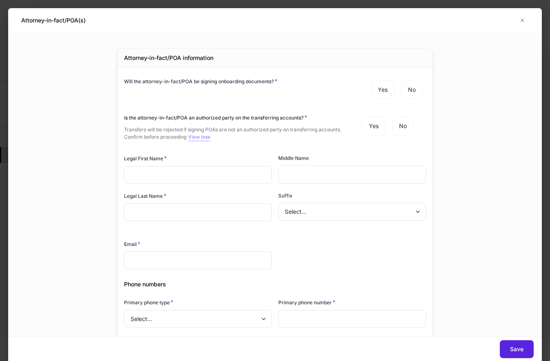
click at [210, 137] on div "View less" at bounding box center [199, 137] width 22 height 8
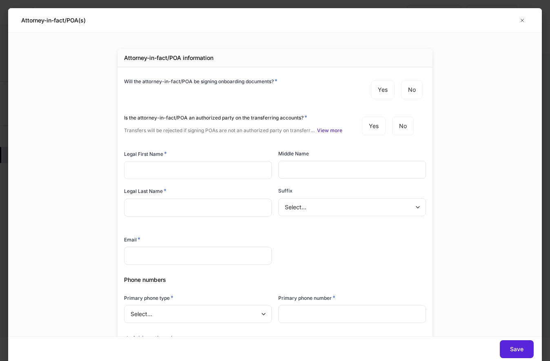
click at [187, 171] on input "text" at bounding box center [198, 170] width 148 height 18
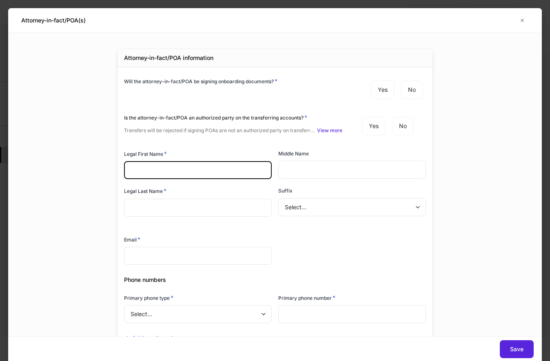
click at [323, 175] on input "text" at bounding box center [352, 170] width 148 height 18
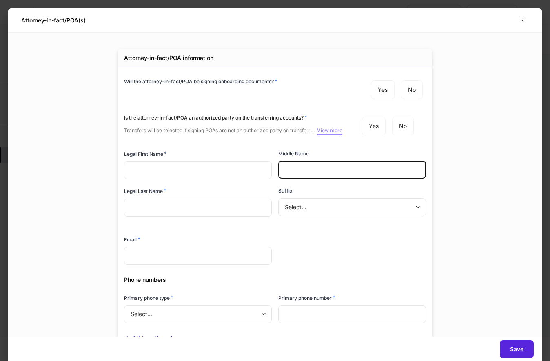
click at [334, 128] on div "View more" at bounding box center [329, 130] width 25 height 8
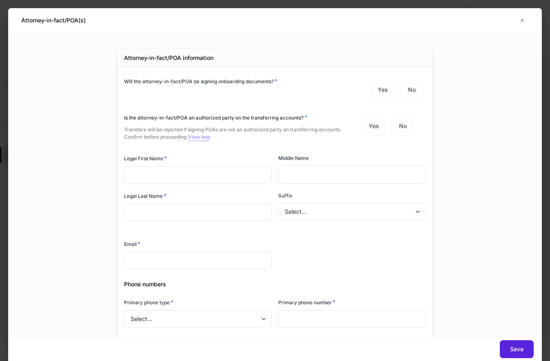
click at [210, 139] on div "View less" at bounding box center [199, 137] width 22 height 8
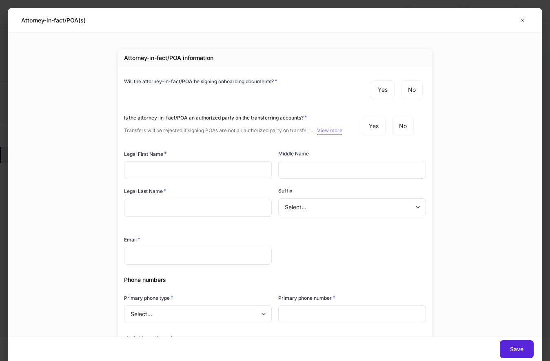
click at [328, 130] on div "View more" at bounding box center [329, 130] width 25 height 8
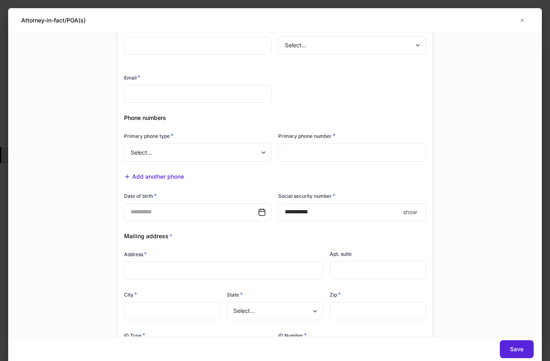
scroll to position [289, 0]
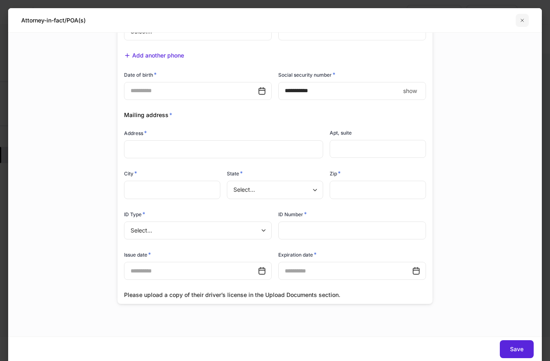
click at [521, 21] on icon "button" at bounding box center [522, 20] width 7 height 7
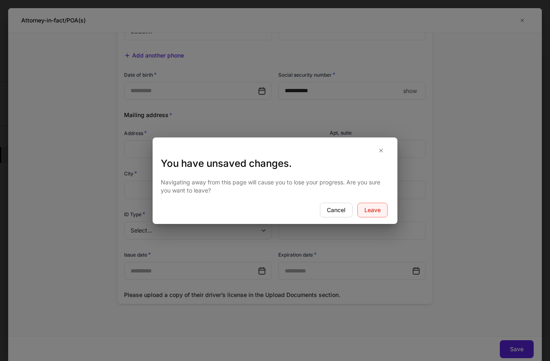
click at [373, 212] on div "Leave" at bounding box center [372, 210] width 16 height 8
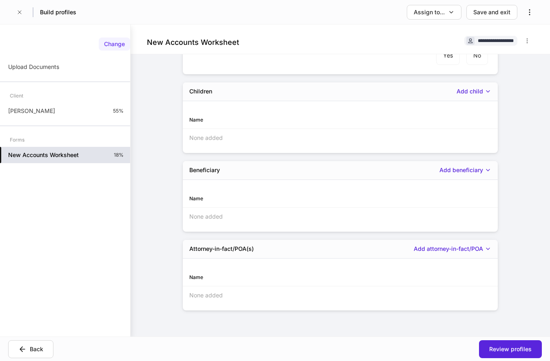
click at [118, 46] on div "Change" at bounding box center [114, 44] width 21 height 8
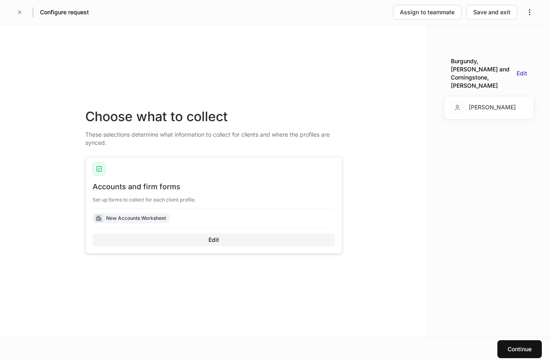
click at [211, 239] on div "Edit" at bounding box center [213, 240] width 11 height 8
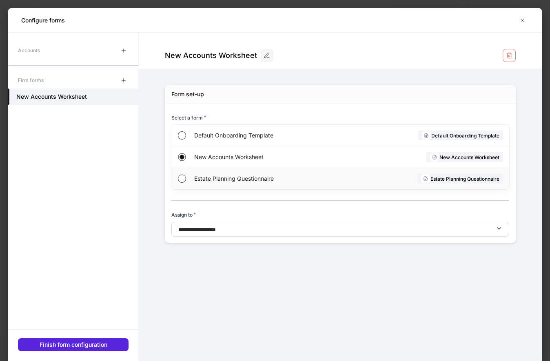
click at [190, 181] on div "Estate Planning Questionnaire Estate Planning Questionnaire" at bounding box center [340, 178] width 338 height 21
click at [91, 343] on div "Finish form configuration" at bounding box center [74, 344] width 68 height 8
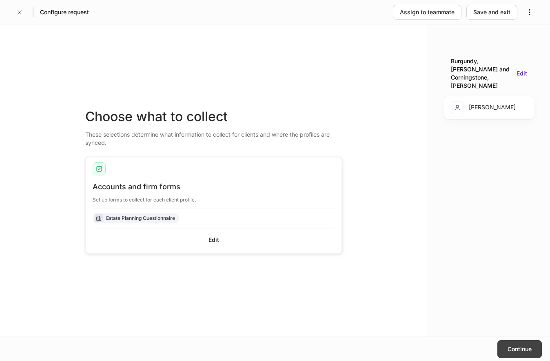
click at [521, 346] on div "Continue" at bounding box center [519, 349] width 24 height 8
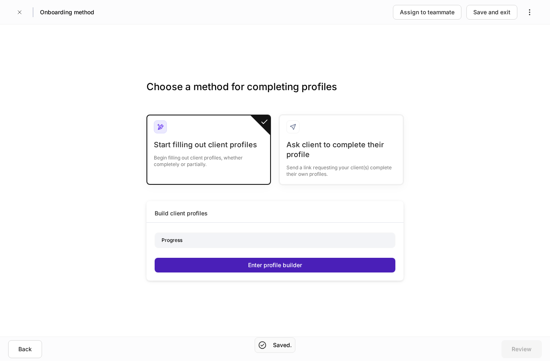
click at [233, 266] on button "Enter profile builder" at bounding box center [275, 265] width 241 height 15
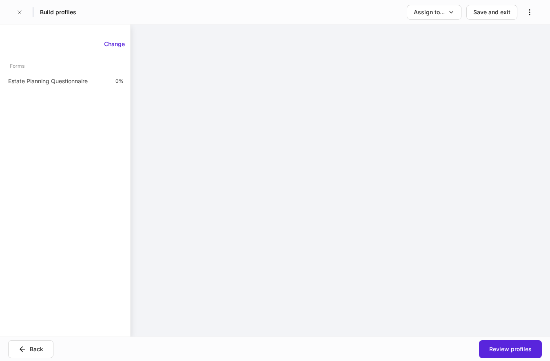
click at [461, 144] on div at bounding box center [339, 180] width 419 height 312
click at [379, 182] on div at bounding box center [339, 180] width 419 height 312
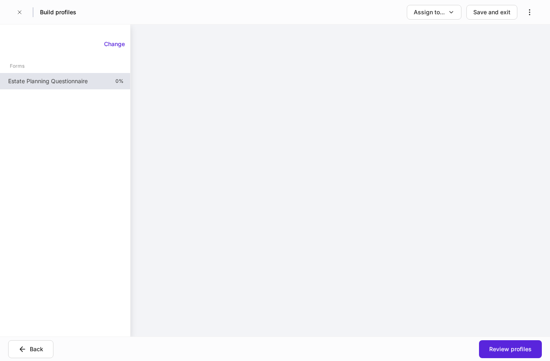
click at [45, 80] on p "Estate Planning Questionnaire" at bounding box center [48, 81] width 80 height 8
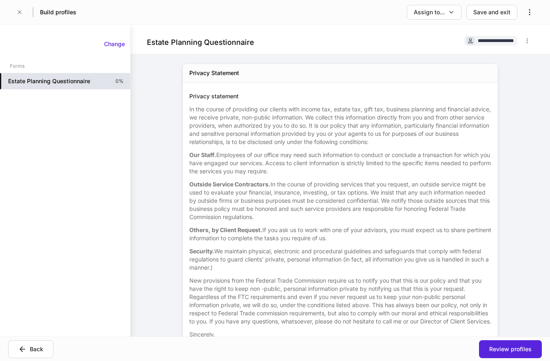
click at [361, 129] on p "In the course of providing our clients with income tax, estate tax, gift tax, b…" at bounding box center [340, 125] width 302 height 41
click at [334, 163] on p "Our Staff. Employees of our office may need such information to conduct or conc…" at bounding box center [340, 163] width 302 height 24
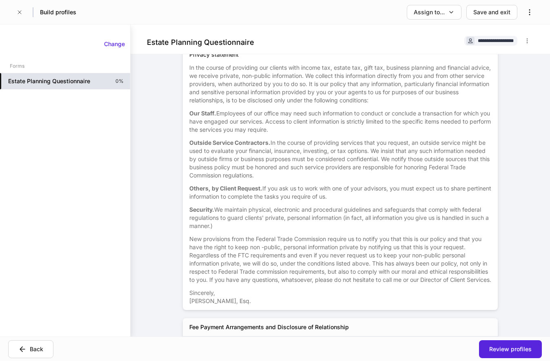
scroll to position [83, 0]
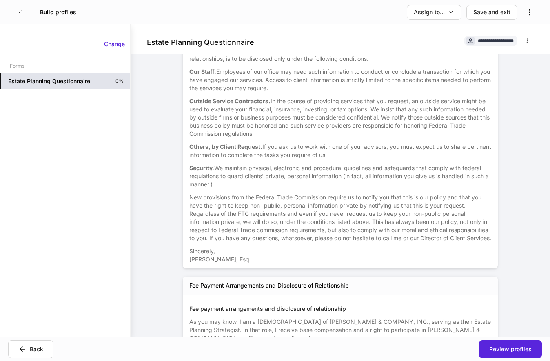
click at [357, 209] on p "New provisions from the Federal Trade Commission require us to notify you that …" at bounding box center [340, 217] width 302 height 49
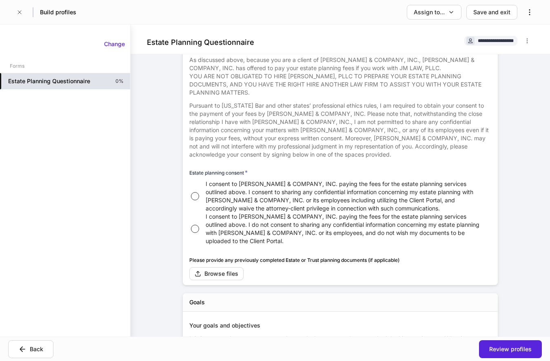
scroll to position [333, 0]
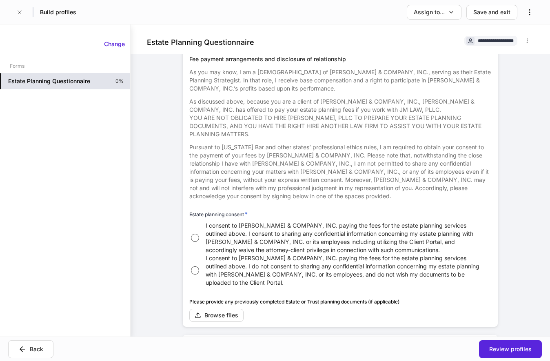
click at [378, 187] on p "Pursuant to [US_STATE] Bar and other states’ professional ethics rules, I am re…" at bounding box center [340, 171] width 302 height 57
drag, startPoint x: 227, startPoint y: 142, endPoint x: 230, endPoint y: 119, distance: 23.4
click at [242, 142] on div "As you may know, I am a [DEMOGRAPHIC_DATA] of [PERSON_NAME] & COMPANY, INC., se…" at bounding box center [340, 131] width 302 height 137
click at [227, 101] on div "As you may know, I am a [DEMOGRAPHIC_DATA] of [PERSON_NAME] & COMPANY, INC., se…" at bounding box center [340, 131] width 302 height 137
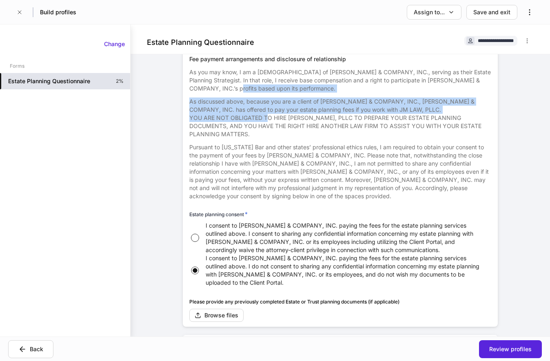
drag, startPoint x: 217, startPoint y: 102, endPoint x: 274, endPoint y: 135, distance: 66.3
click at [268, 122] on div "As you may know, I am a [DEMOGRAPHIC_DATA] of [PERSON_NAME] & COMPANY, INC., se…" at bounding box center [340, 131] width 302 height 137
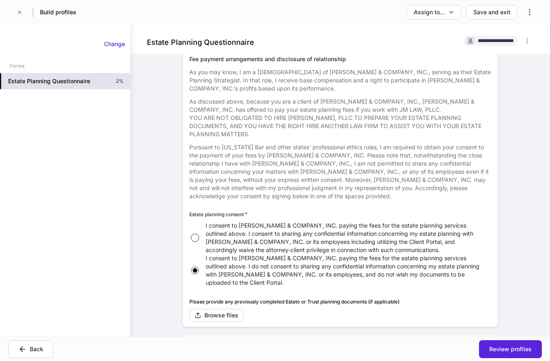
click at [285, 159] on p "Pursuant to [US_STATE] Bar and other states’ professional ethics rules, I am re…" at bounding box center [340, 171] width 302 height 57
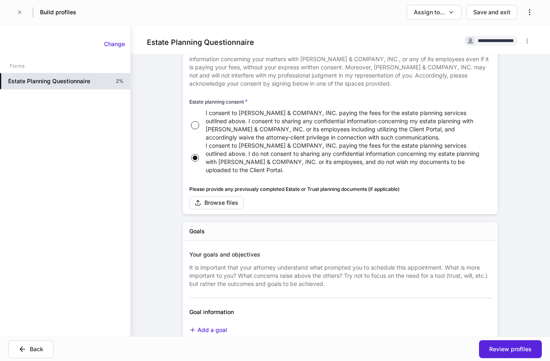
scroll to position [457, 0]
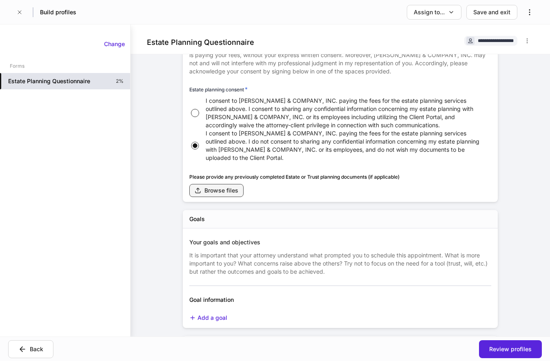
click at [228, 191] on div "Browse files" at bounding box center [221, 190] width 34 height 8
click at [327, 193] on div "Browse files" at bounding box center [340, 190] width 302 height 13
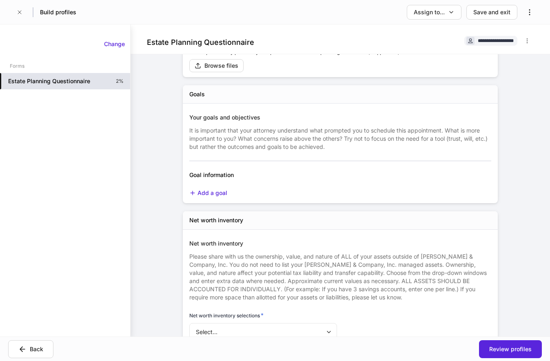
click at [328, 191] on div "Add a goal" at bounding box center [337, 188] width 308 height 19
click at [246, 193] on div "Add a goal" at bounding box center [337, 188] width 308 height 19
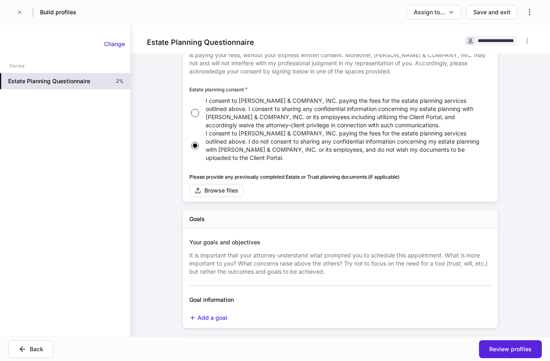
click at [295, 189] on div "Browse files" at bounding box center [340, 190] width 302 height 13
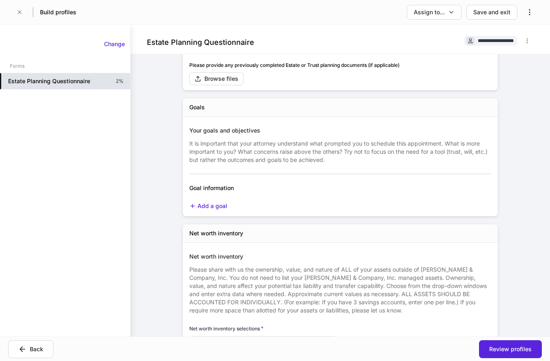
scroll to position [541, 0]
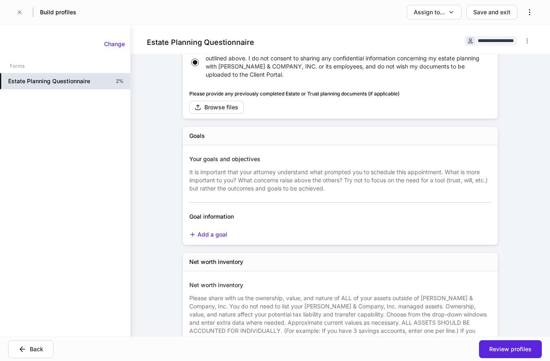
click at [408, 199] on div at bounding box center [337, 197] width 308 height 10
click at [216, 230] on div "Add a goal" at bounding box center [337, 230] width 308 height 19
click at [216, 234] on div "Add a goal" at bounding box center [208, 234] width 38 height 9
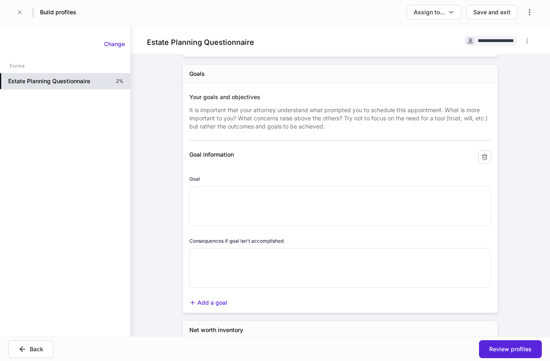
scroll to position [624, 0]
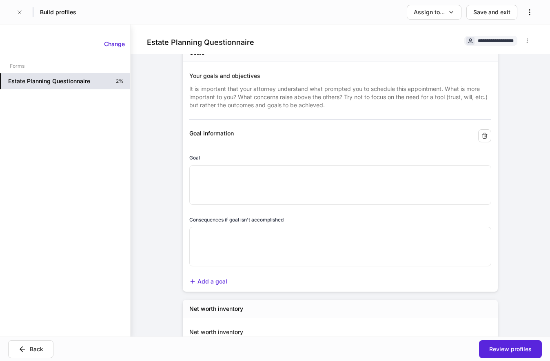
click at [373, 180] on textarea at bounding box center [340, 185] width 290 height 26
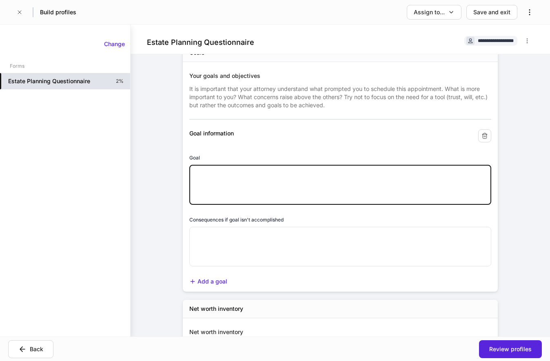
click at [480, 133] on button "button" at bounding box center [484, 135] width 13 height 13
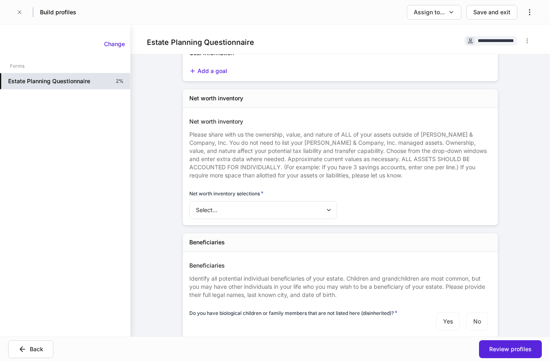
scroll to position [707, 0]
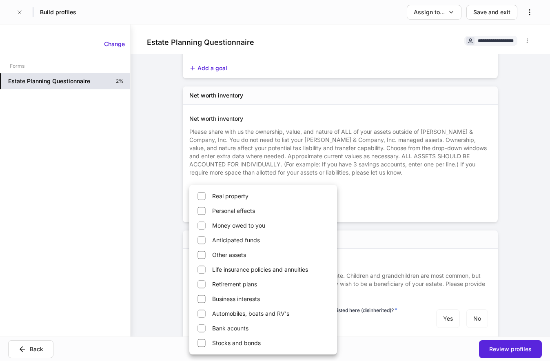
click at [329, 210] on body "**********" at bounding box center [275, 180] width 550 height 361
click at [203, 333] on li "Bank acounts" at bounding box center [263, 328] width 144 height 13
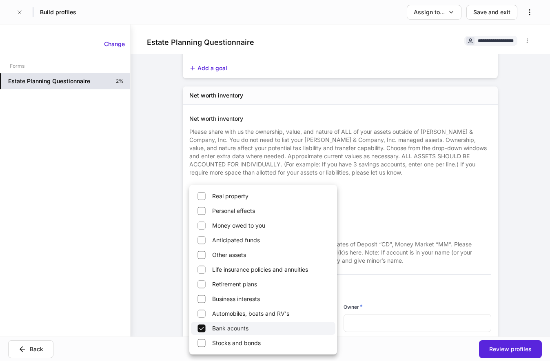
click at [419, 195] on div at bounding box center [275, 180] width 550 height 361
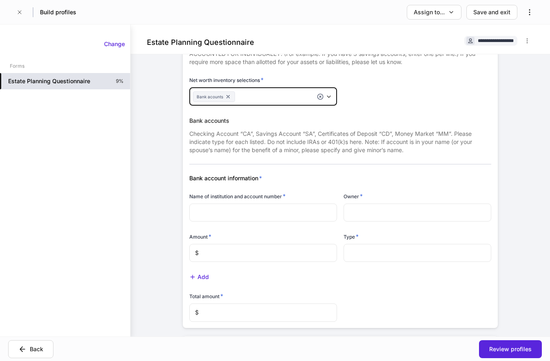
scroll to position [832, 0]
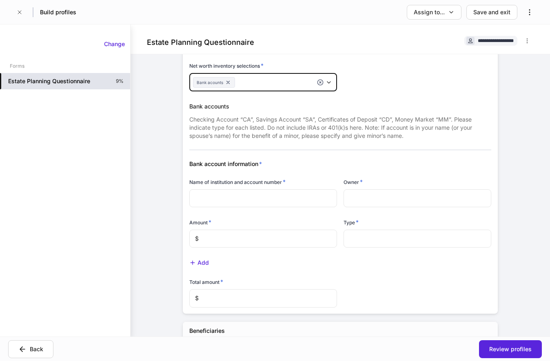
click at [331, 82] on body "**********" at bounding box center [275, 180] width 550 height 361
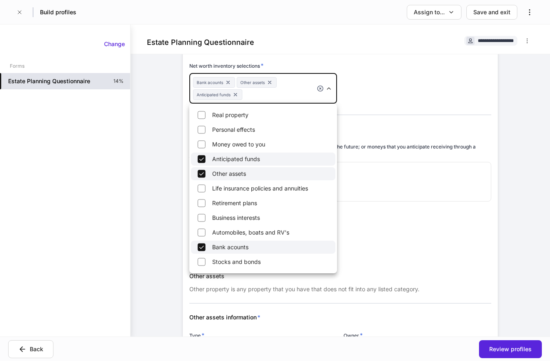
click at [409, 83] on div at bounding box center [275, 180] width 550 height 361
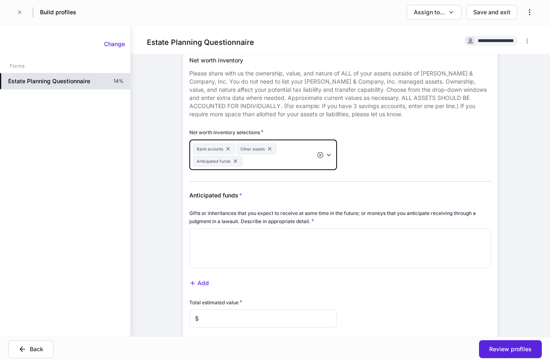
scroll to position [749, 0]
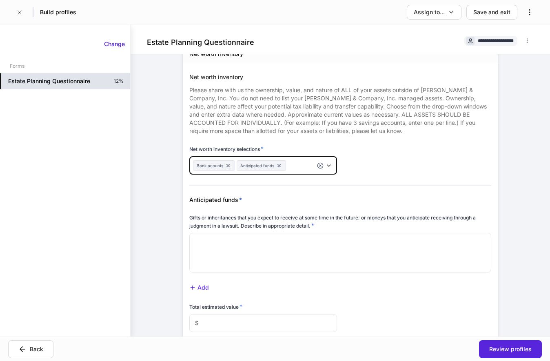
type input "****"
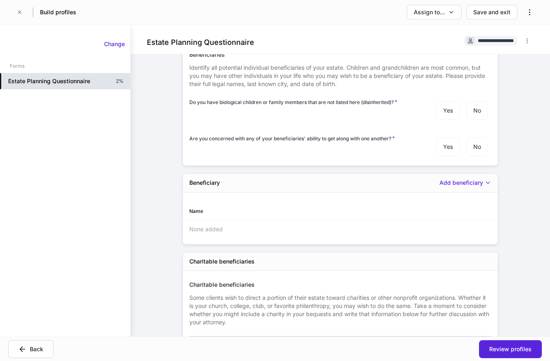
scroll to position [956, 0]
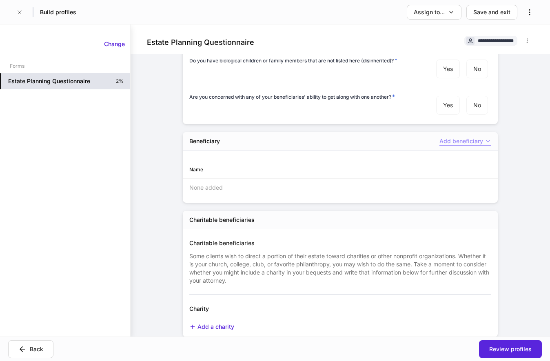
click at [473, 144] on div "Add beneficiary" at bounding box center [465, 141] width 52 height 9
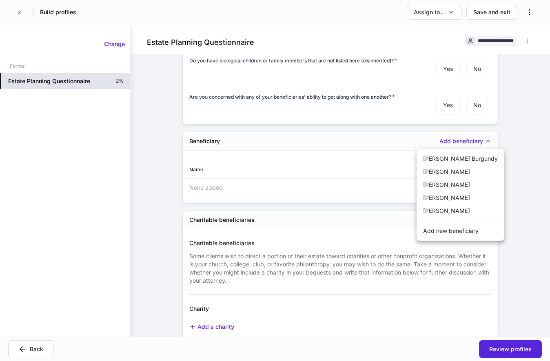
click at [451, 227] on li "Add new beneficiary" at bounding box center [460, 230] width 88 height 13
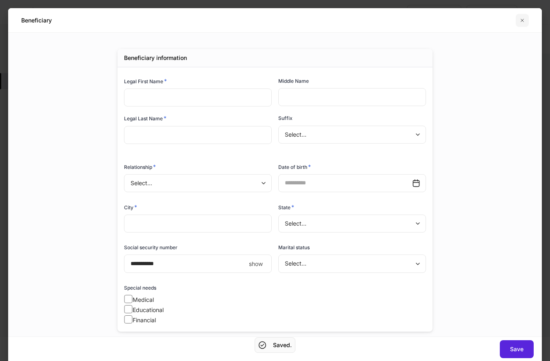
click at [520, 18] on icon "button" at bounding box center [522, 20] width 7 height 7
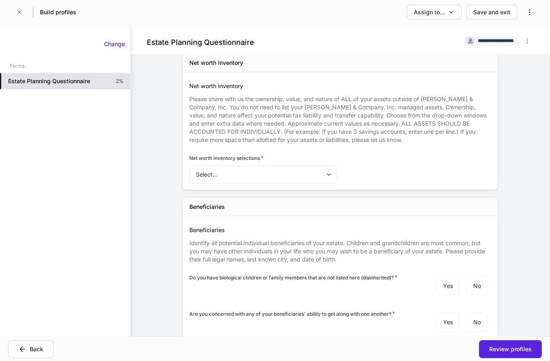
scroll to position [707, 0]
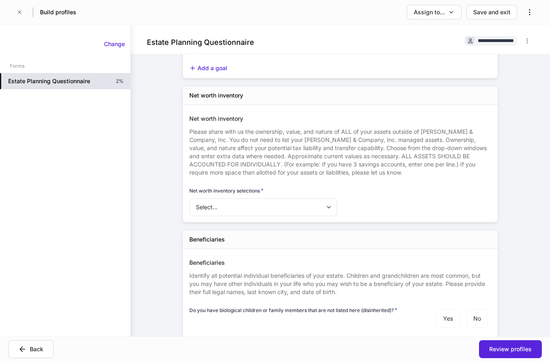
click at [327, 205] on body "**********" at bounding box center [275, 180] width 550 height 361
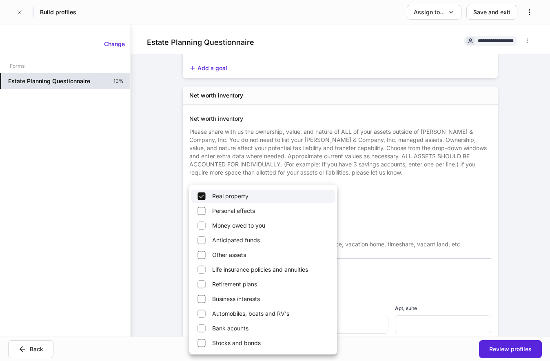
click at [148, 202] on div at bounding box center [275, 180] width 550 height 361
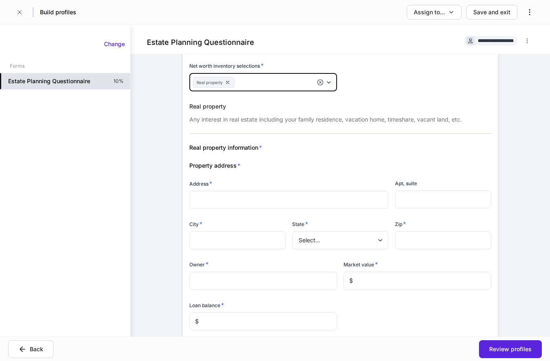
scroll to position [956, 0]
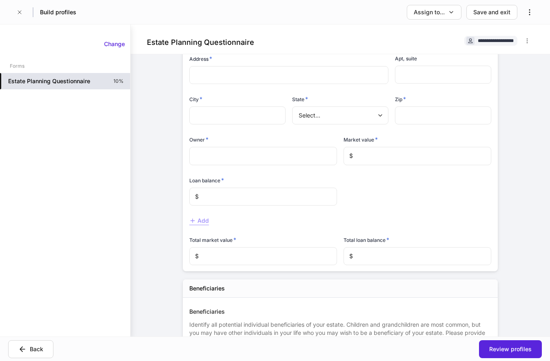
click at [202, 221] on div "Add" at bounding box center [199, 220] width 20 height 9
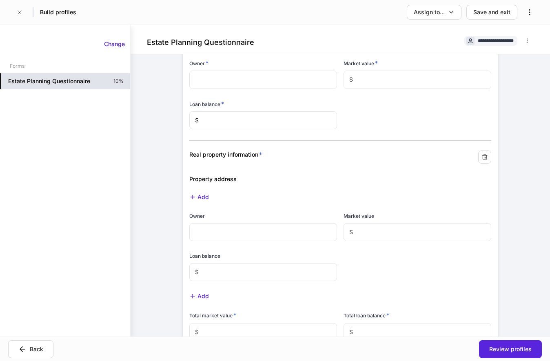
scroll to position [1040, 0]
click at [482, 157] on icon "button" at bounding box center [484, 156] width 5 height 5
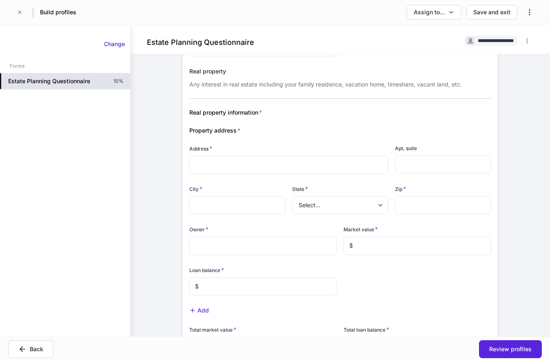
scroll to position [825, 0]
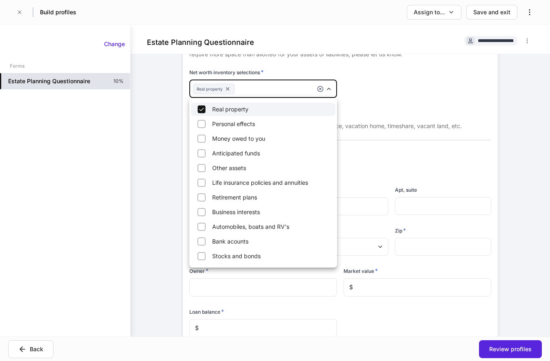
click at [328, 88] on body "**********" at bounding box center [275, 180] width 550 height 361
click at [142, 182] on div at bounding box center [275, 180] width 550 height 361
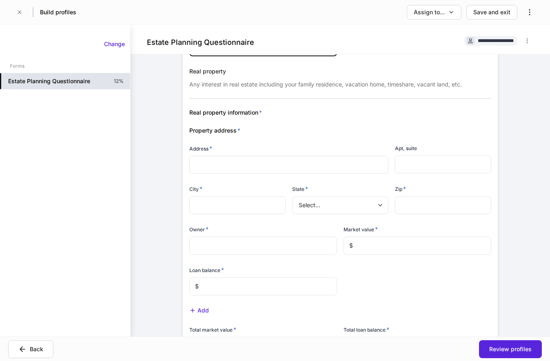
scroll to position [784, 0]
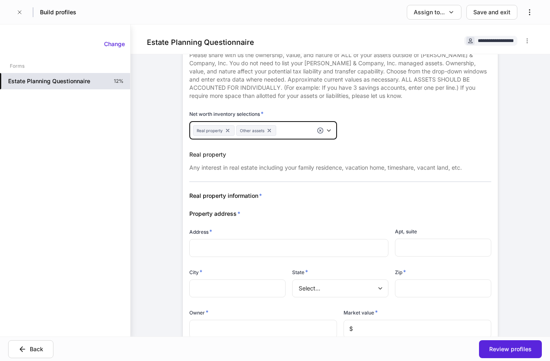
type input "****"
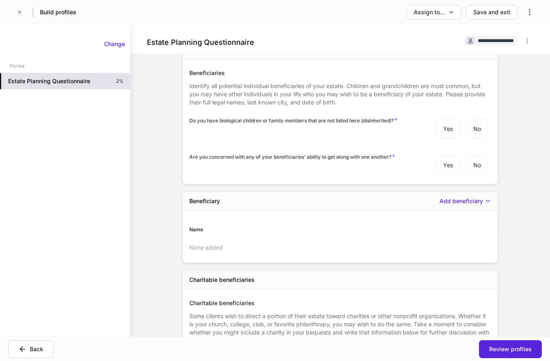
scroll to position [908, 0]
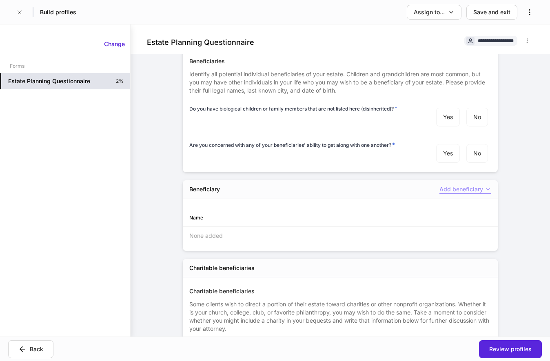
click at [457, 189] on div "Add beneficiary" at bounding box center [465, 189] width 52 height 9
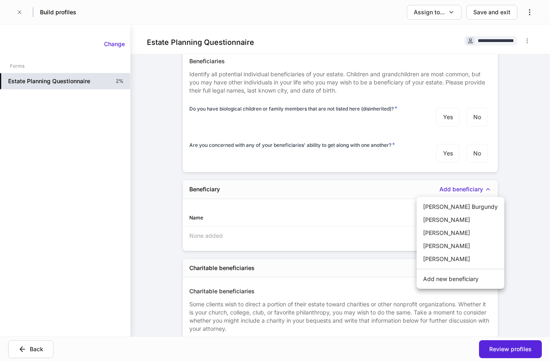
click at [463, 281] on li "Add new beneficiary" at bounding box center [460, 278] width 88 height 13
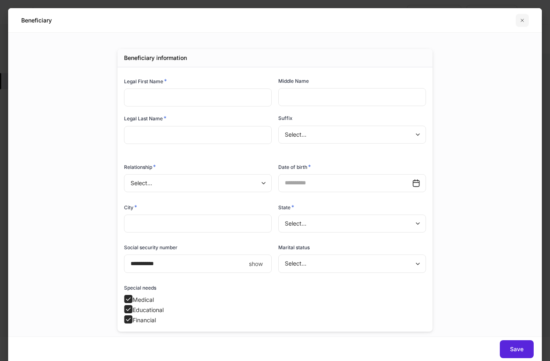
click at [521, 17] on icon "button" at bounding box center [522, 20] width 7 height 7
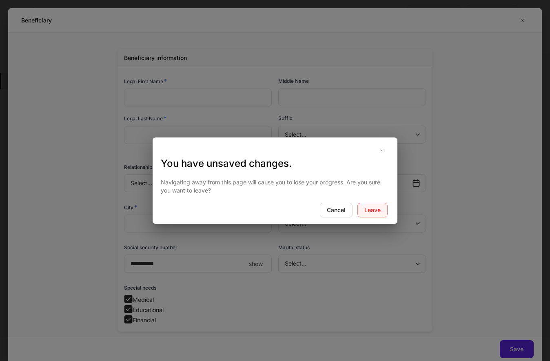
click at [374, 212] on div "Leave" at bounding box center [372, 210] width 16 height 8
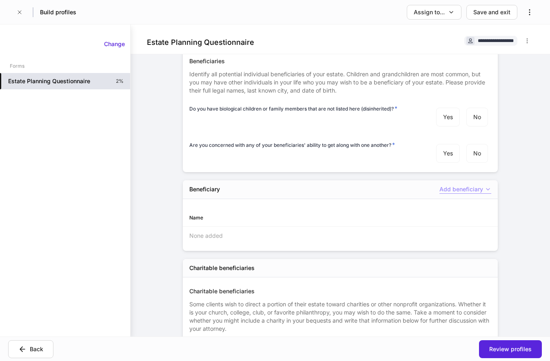
click at [479, 192] on div "Add beneficiary" at bounding box center [465, 189] width 52 height 9
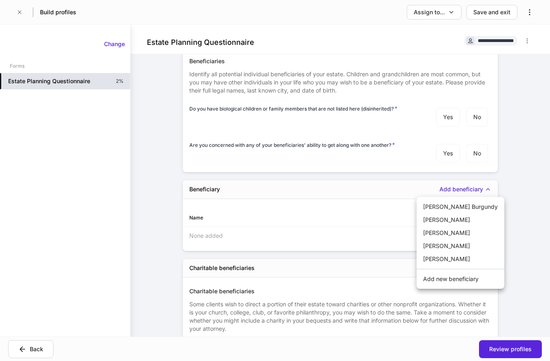
click at [457, 261] on li "[PERSON_NAME]" at bounding box center [460, 258] width 88 height 13
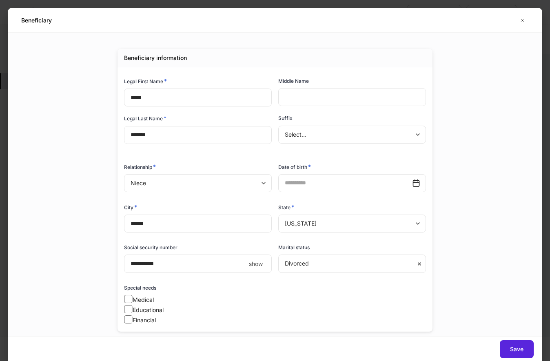
type input "**********"
click at [521, 347] on div "Save" at bounding box center [516, 349] width 13 height 8
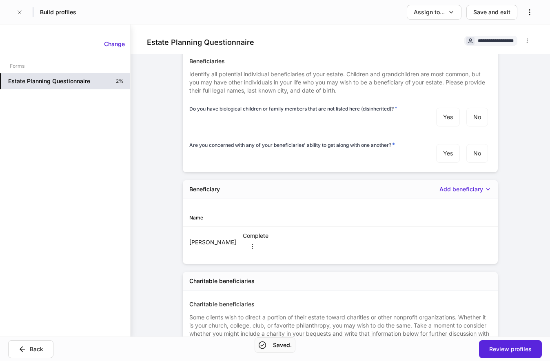
click at [215, 238] on div "[PERSON_NAME]" at bounding box center [212, 242] width 47 height 8
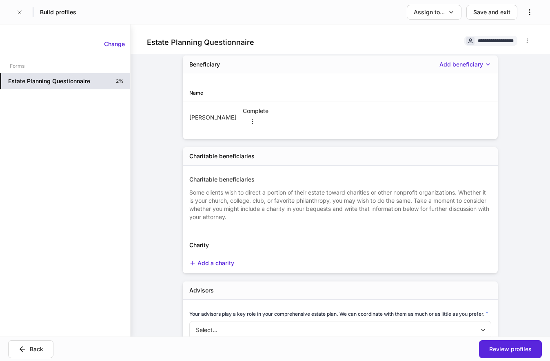
scroll to position [1075, 0]
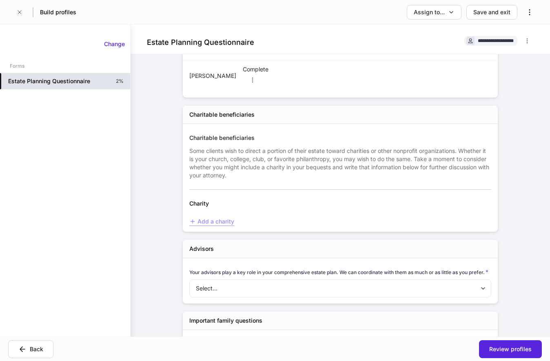
click at [225, 217] on div "Add a charity" at bounding box center [211, 221] width 45 height 9
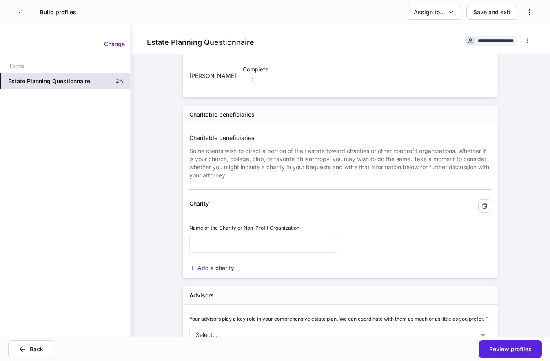
click at [245, 235] on input "text" at bounding box center [263, 244] width 148 height 18
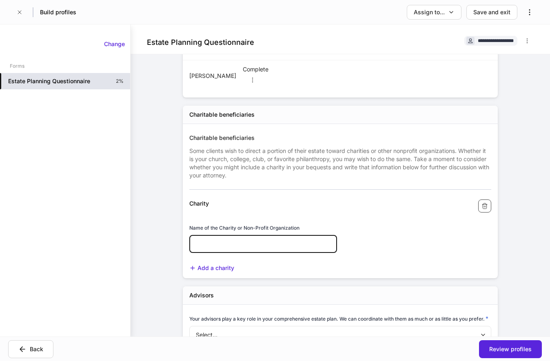
click at [482, 203] on icon "button" at bounding box center [484, 205] width 5 height 5
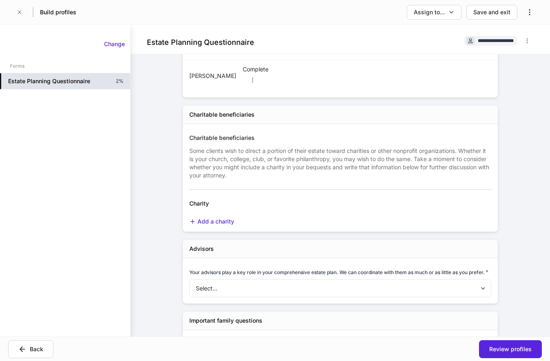
scroll to position [1158, 0]
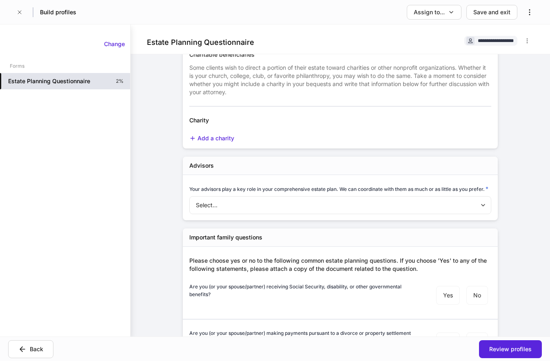
click at [277, 197] on body "**********" at bounding box center [275, 180] width 550 height 361
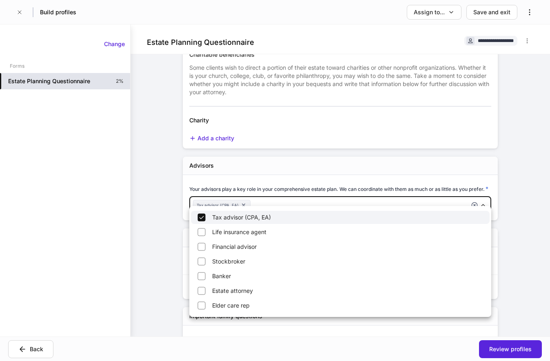
type input "***"
click at [150, 213] on div at bounding box center [275, 180] width 550 height 361
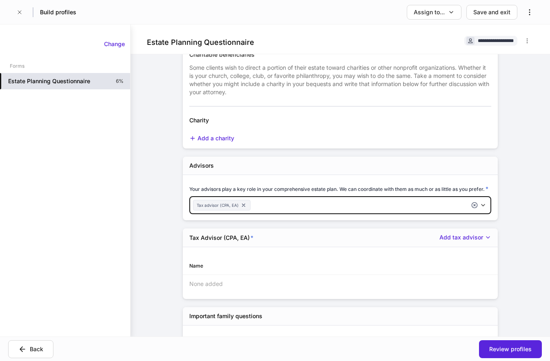
click at [234, 278] on div "None added" at bounding box center [340, 284] width 315 height 18
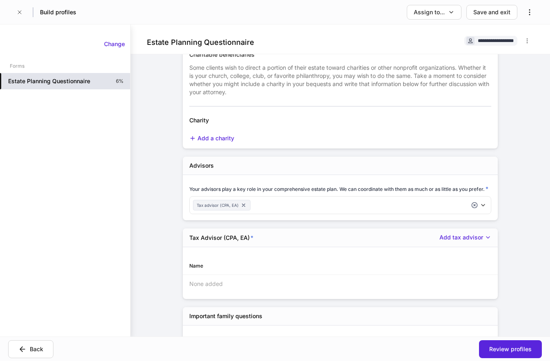
click at [191, 262] on div "Name" at bounding box center [264, 266] width 151 height 8
click at [455, 233] on div "Add tax advisor" at bounding box center [465, 237] width 52 height 9
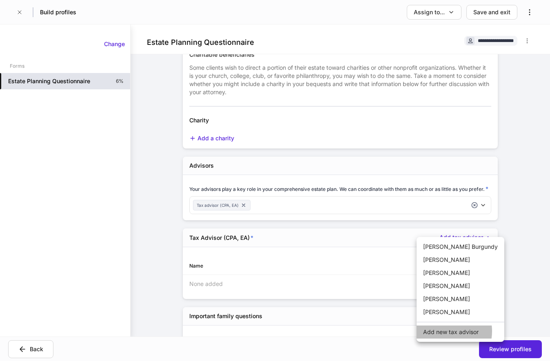
click at [442, 331] on li "Add new tax advisor" at bounding box center [460, 331] width 88 height 13
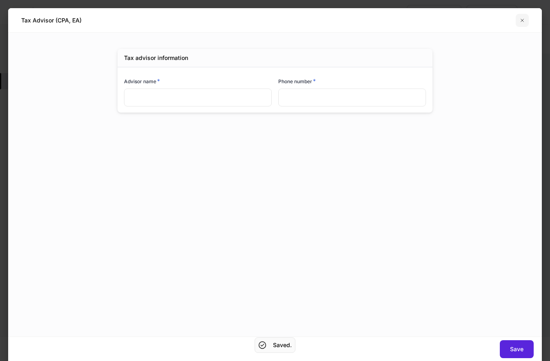
click at [523, 22] on icon "button" at bounding box center [522, 20] width 7 height 7
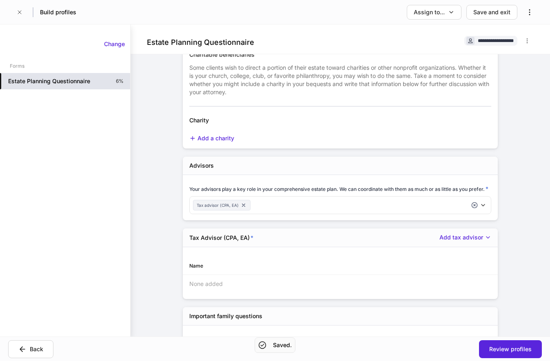
click at [379, 157] on div "Advisors" at bounding box center [340, 166] width 315 height 18
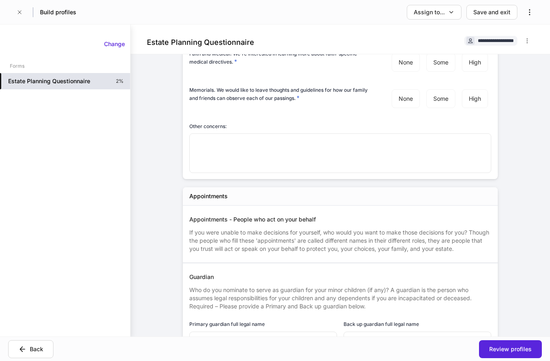
scroll to position [3487, 0]
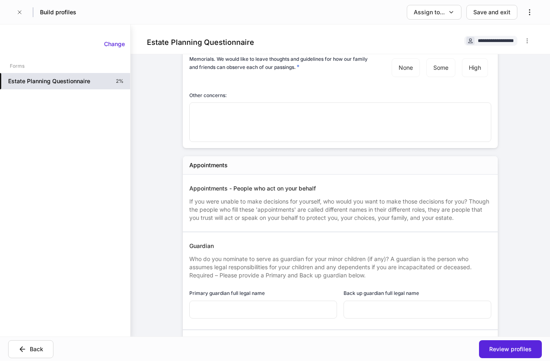
click at [252, 119] on textarea at bounding box center [340, 122] width 290 height 26
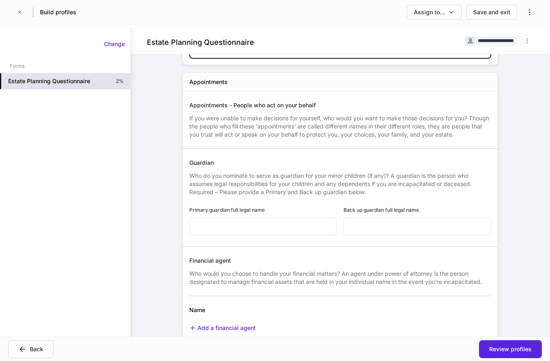
scroll to position [3611, 0]
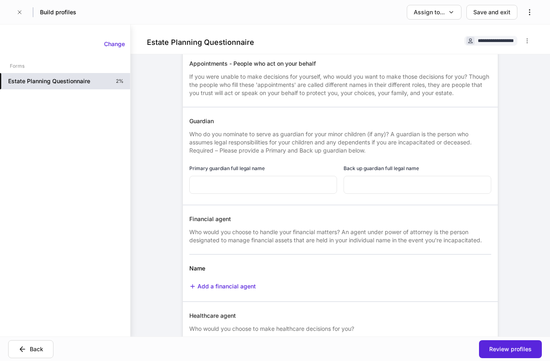
click at [291, 189] on input "text" at bounding box center [263, 185] width 148 height 18
click at [362, 189] on input "text" at bounding box center [417, 185] width 148 height 18
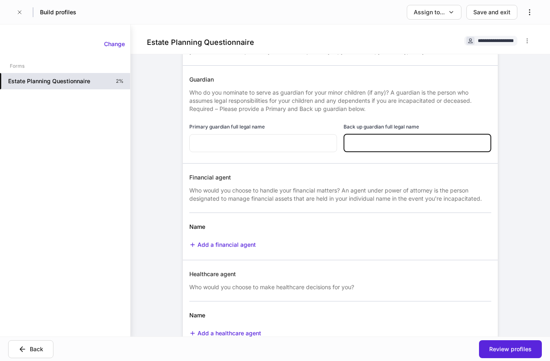
scroll to position [3695, 0]
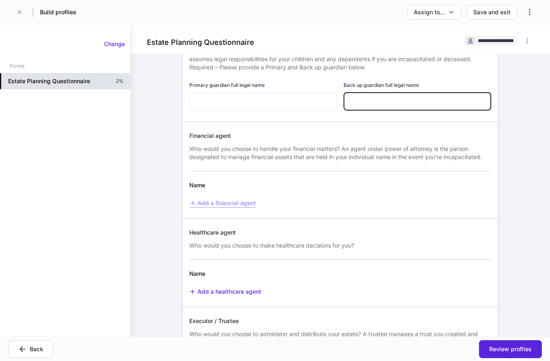
click at [245, 208] on div "Add a financial agent" at bounding box center [222, 203] width 66 height 9
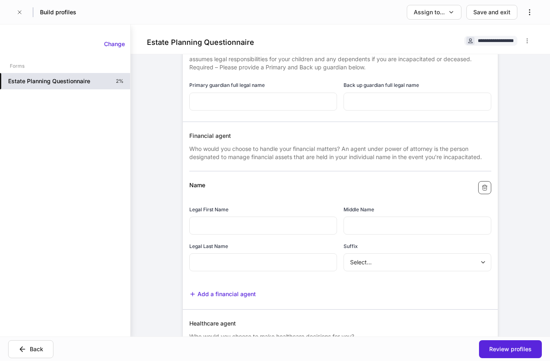
click at [490, 192] on button "button" at bounding box center [484, 187] width 13 height 13
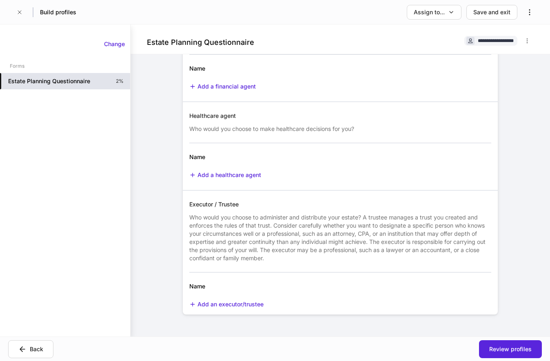
scroll to position [3819, 0]
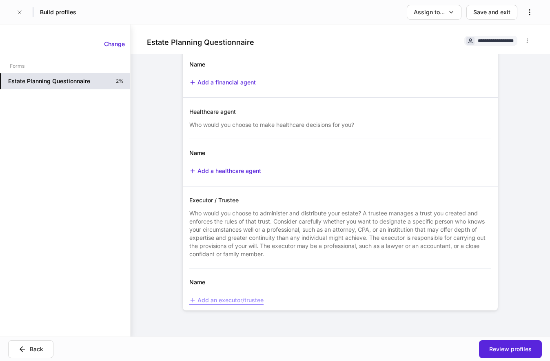
click at [257, 299] on div "Add an executor/trustee" at bounding box center [226, 300] width 74 height 9
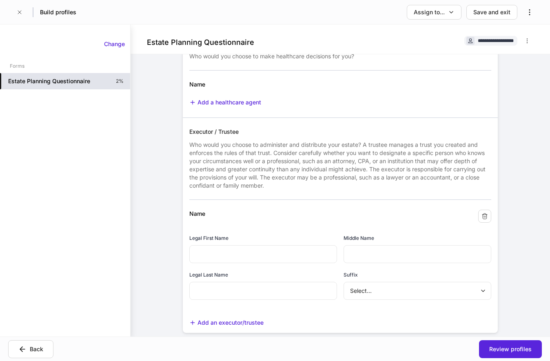
scroll to position [3903, 0]
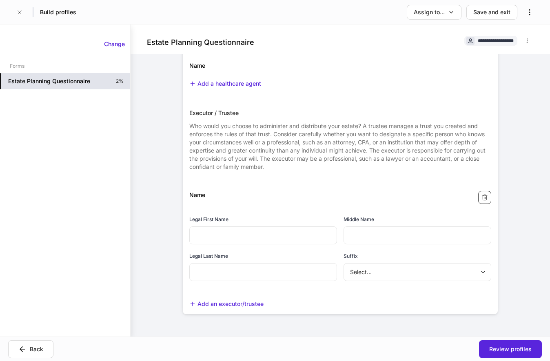
click at [486, 198] on button "button" at bounding box center [484, 197] width 13 height 13
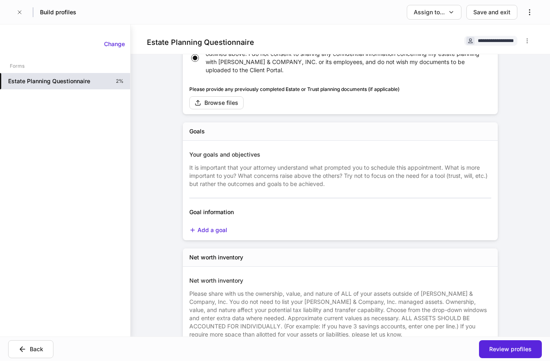
scroll to position [534, 0]
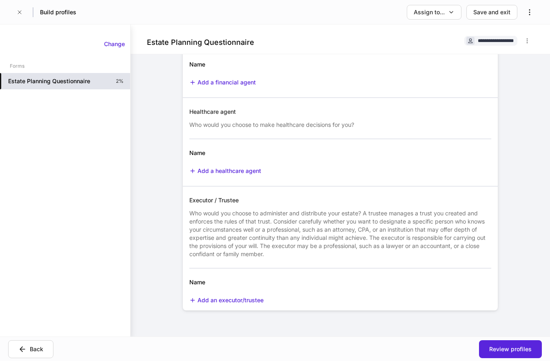
drag, startPoint x: 283, startPoint y: 193, endPoint x: 275, endPoint y: 360, distance: 166.9
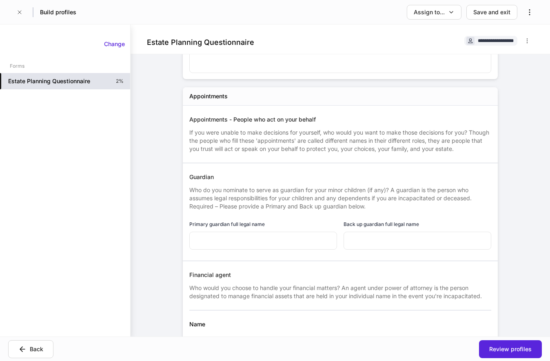
scroll to position [3570, 0]
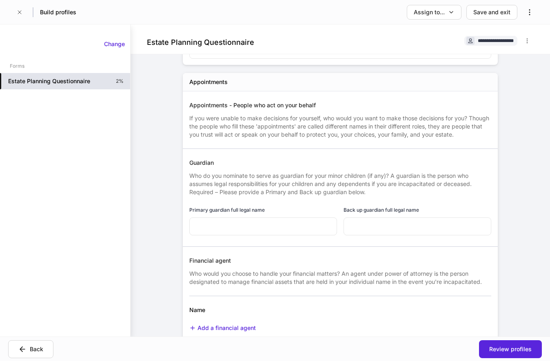
click at [378, 165] on div "Guardian" at bounding box center [340, 163] width 302 height 8
click at [355, 138] on span "If you were unable to make decisions for yourself, who would you want to make t…" at bounding box center [339, 126] width 300 height 23
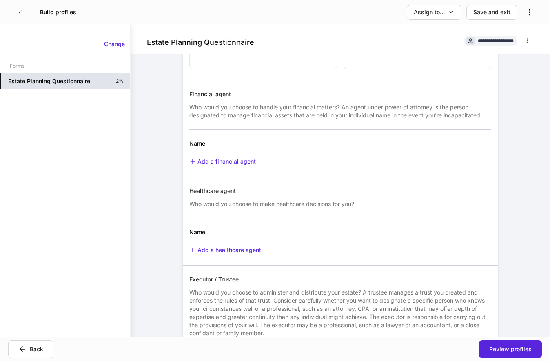
scroll to position [3819, 0]
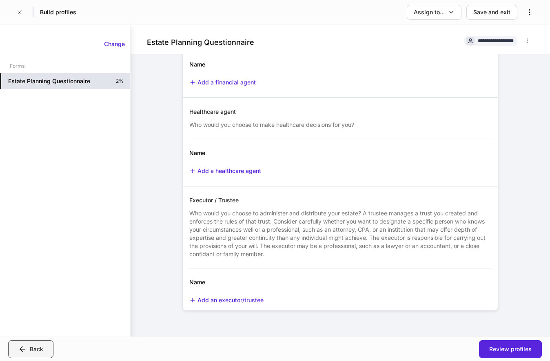
click at [42, 349] on div "Back" at bounding box center [36, 349] width 13 height 8
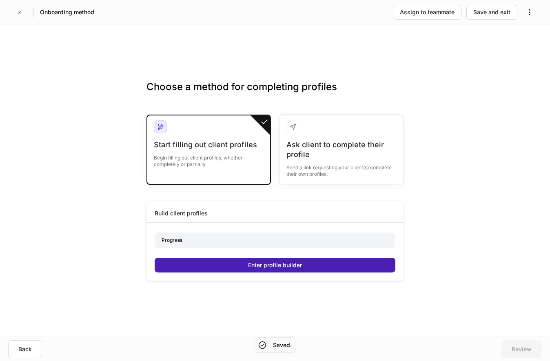
click at [298, 267] on div "Enter profile builder" at bounding box center [275, 265] width 54 height 8
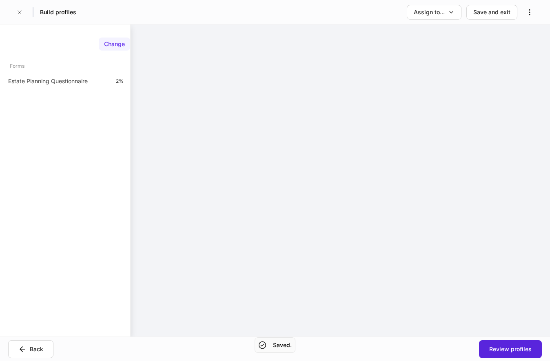
click at [121, 44] on div "Change" at bounding box center [114, 44] width 21 height 8
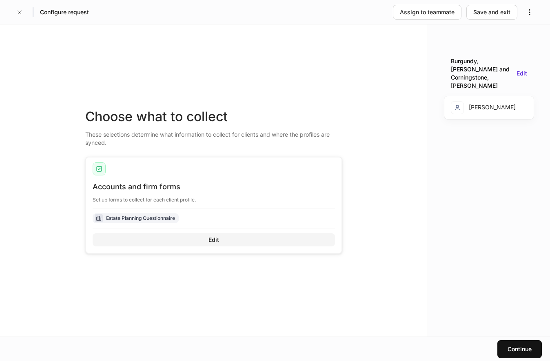
click at [263, 243] on button "Edit" at bounding box center [214, 239] width 242 height 13
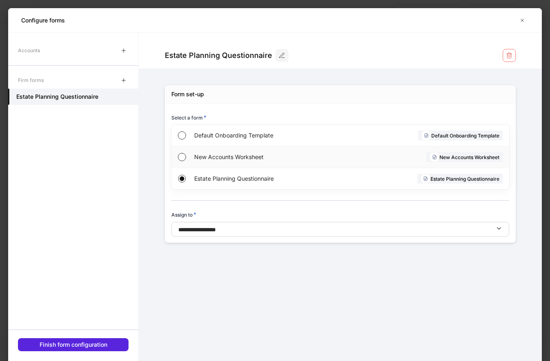
click at [209, 156] on span "New Accounts Worksheet" at bounding box center [266, 157] width 144 height 8
click at [86, 347] on div "Finish form configuration" at bounding box center [74, 344] width 68 height 8
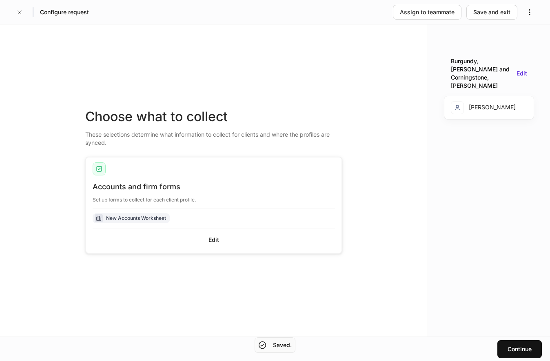
click at [512, 344] on button "Continue" at bounding box center [519, 349] width 44 height 18
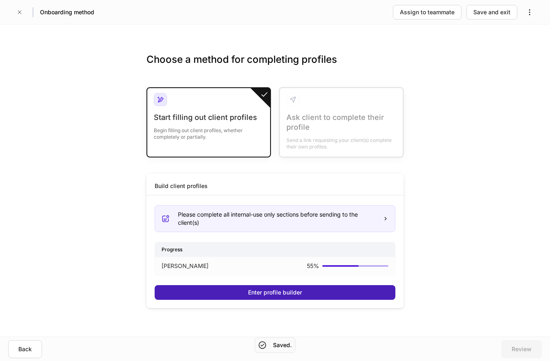
click at [254, 291] on div "Enter profile builder" at bounding box center [275, 292] width 54 height 8
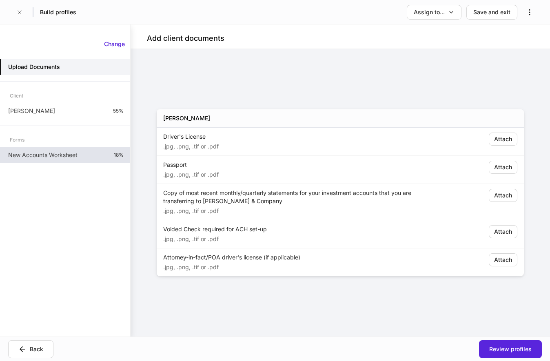
click at [88, 157] on div "New Accounts Worksheet 18%" at bounding box center [65, 155] width 130 height 16
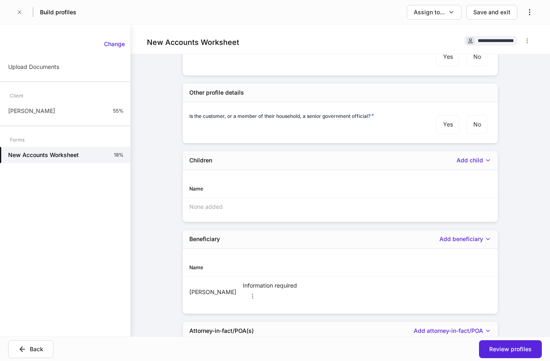
scroll to position [2533, 0]
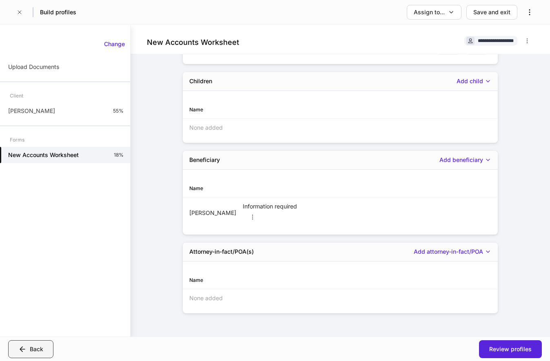
click at [42, 347] on div "Back" at bounding box center [36, 349] width 13 height 8
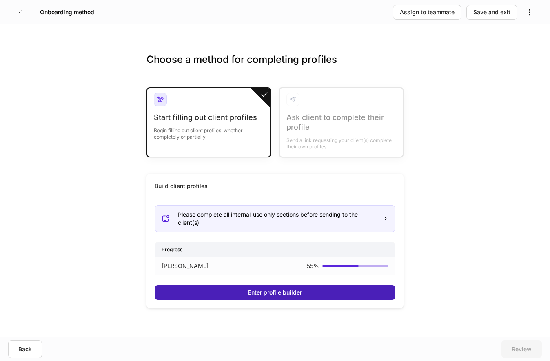
click at [307, 294] on button "Enter profile builder" at bounding box center [275, 292] width 241 height 15
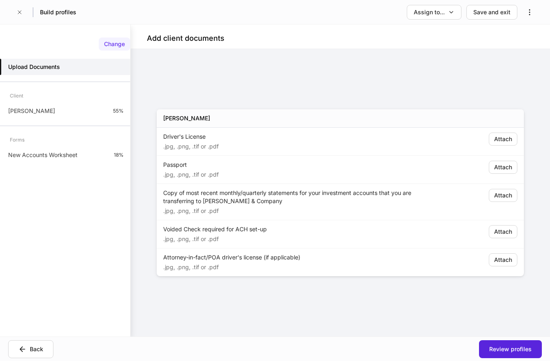
click at [121, 49] on button "Change" at bounding box center [114, 44] width 31 height 13
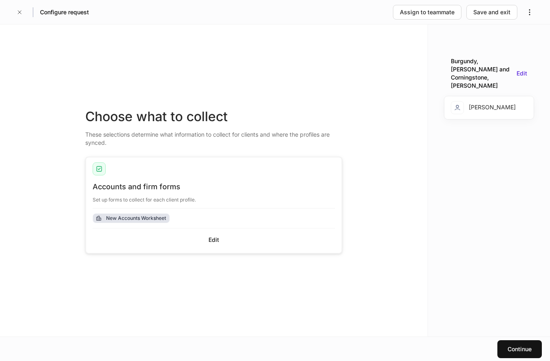
click at [150, 217] on div "New Accounts Worksheet" at bounding box center [136, 218] width 60 height 8
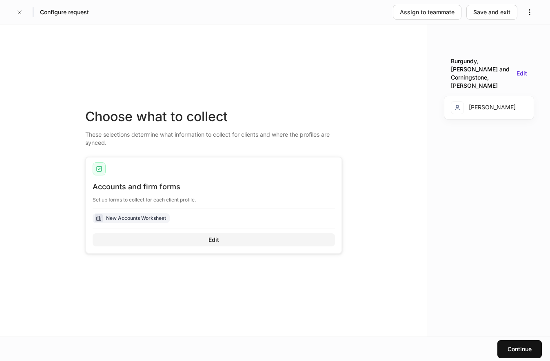
click at [219, 238] on button "Edit" at bounding box center [214, 239] width 242 height 13
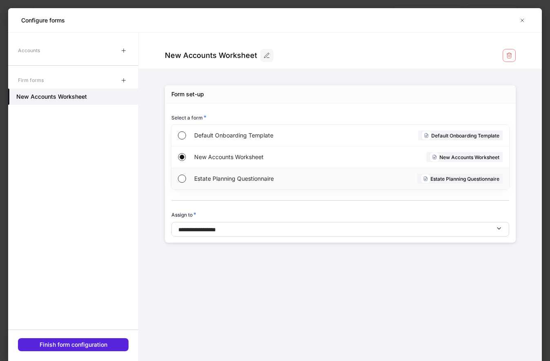
click at [189, 178] on div "Estate Planning Questionnaire Estate Planning Questionnaire" at bounding box center [340, 178] width 338 height 21
click at [87, 348] on div "Finish form configuration" at bounding box center [74, 344] width 68 height 8
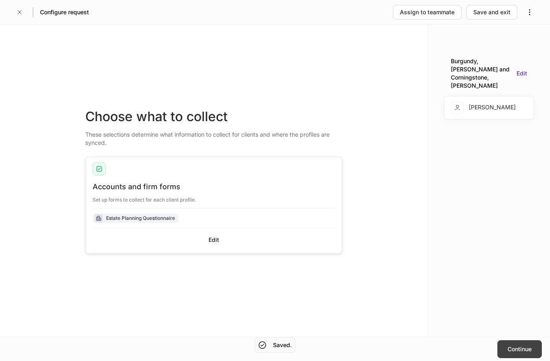
click at [515, 350] on div "Continue" at bounding box center [519, 349] width 24 height 8
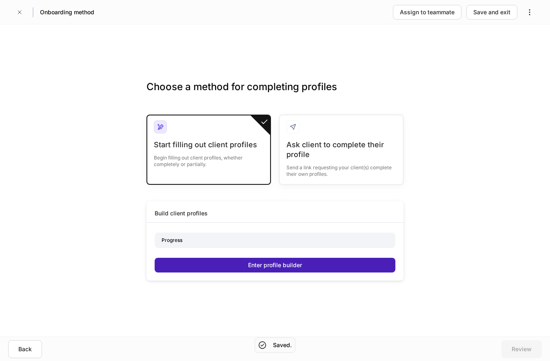
click at [302, 262] on button "Enter profile builder" at bounding box center [275, 265] width 241 height 15
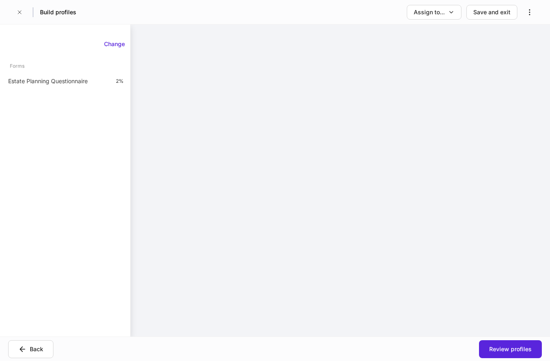
click at [75, 72] on div "Forms" at bounding box center [65, 66] width 130 height 14
click at [71, 86] on div "Estate Planning Questionnaire 2%" at bounding box center [65, 81] width 130 height 16
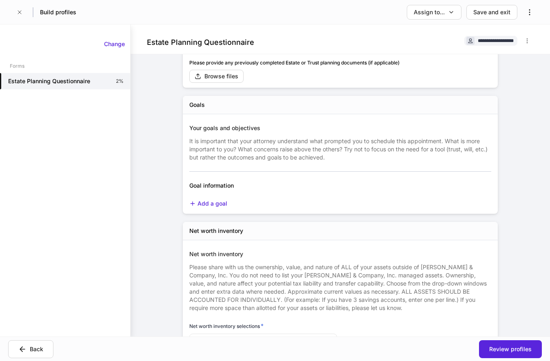
scroll to position [582, 0]
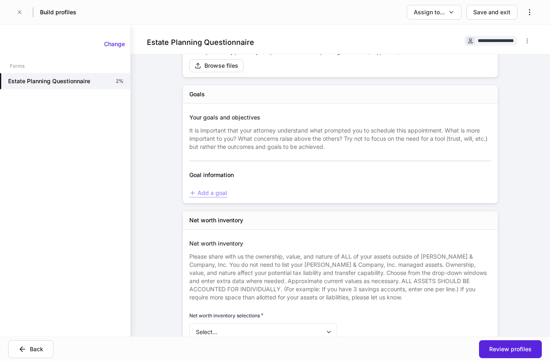
click at [223, 194] on div "Add a goal" at bounding box center [208, 193] width 38 height 9
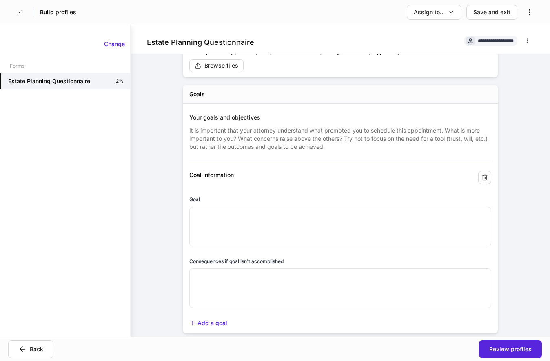
click at [486, 180] on icon "button" at bounding box center [484, 177] width 7 height 7
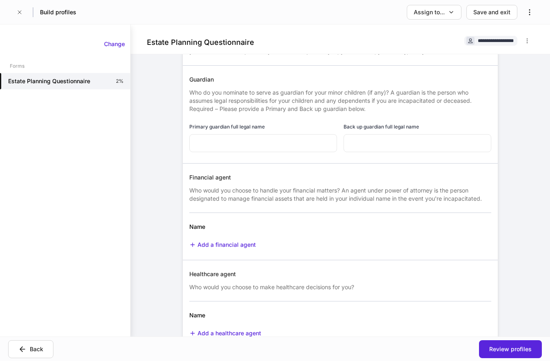
scroll to position [3819, 0]
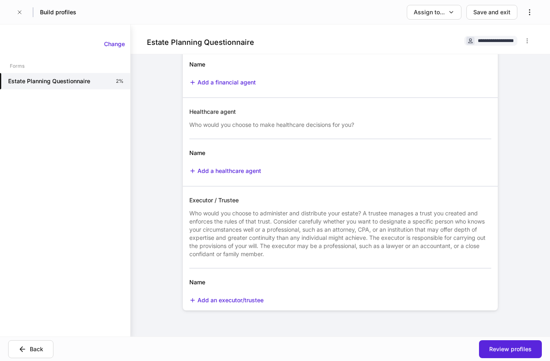
click at [327, 157] on div "Name" at bounding box center [288, 153] width 199 height 8
click at [318, 165] on div "Add a healthcare agent" at bounding box center [337, 166] width 308 height 19
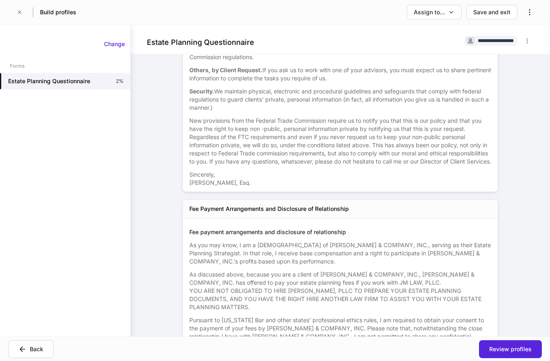
scroll to position [0, 0]
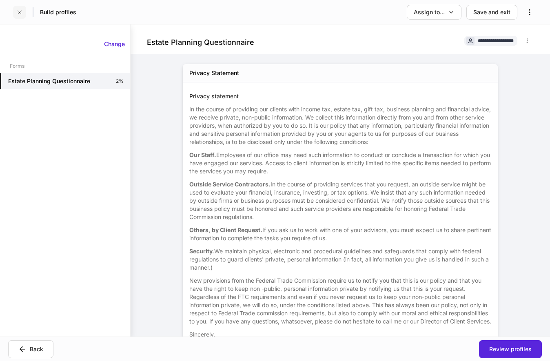
click at [20, 13] on icon "button" at bounding box center [19, 12] width 3 height 3
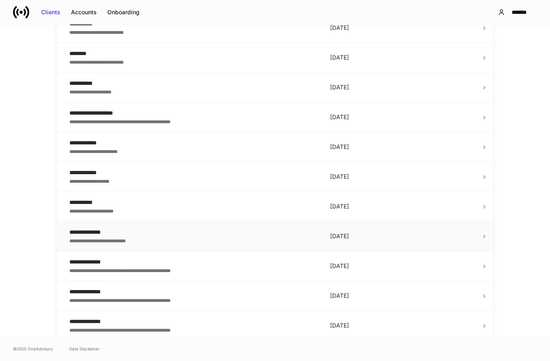
scroll to position [720, 0]
